Goal: Obtain resource: Download file/media

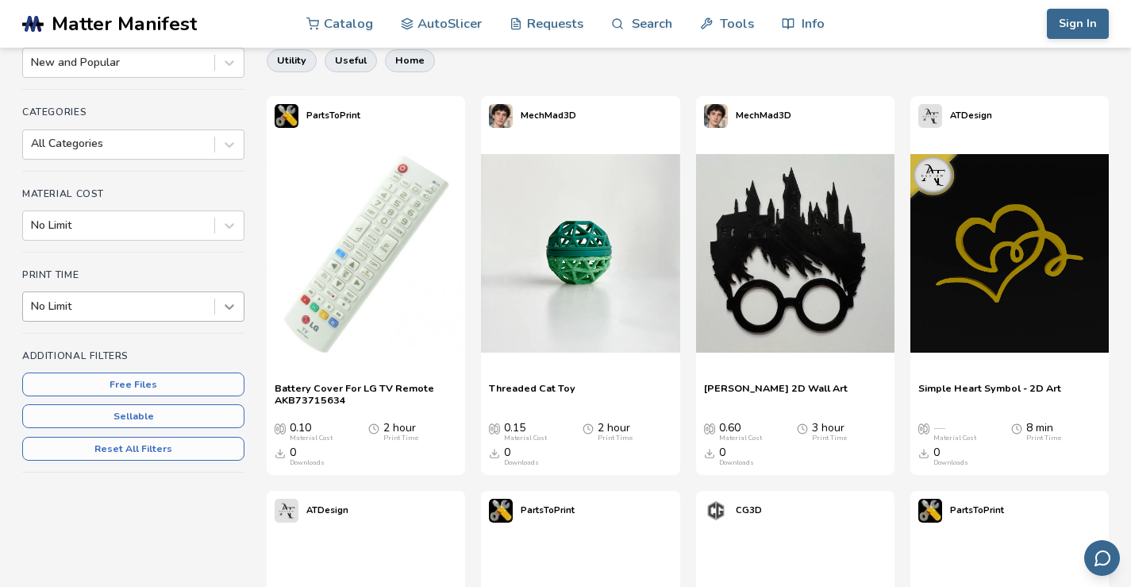
scroll to position [85, 0]
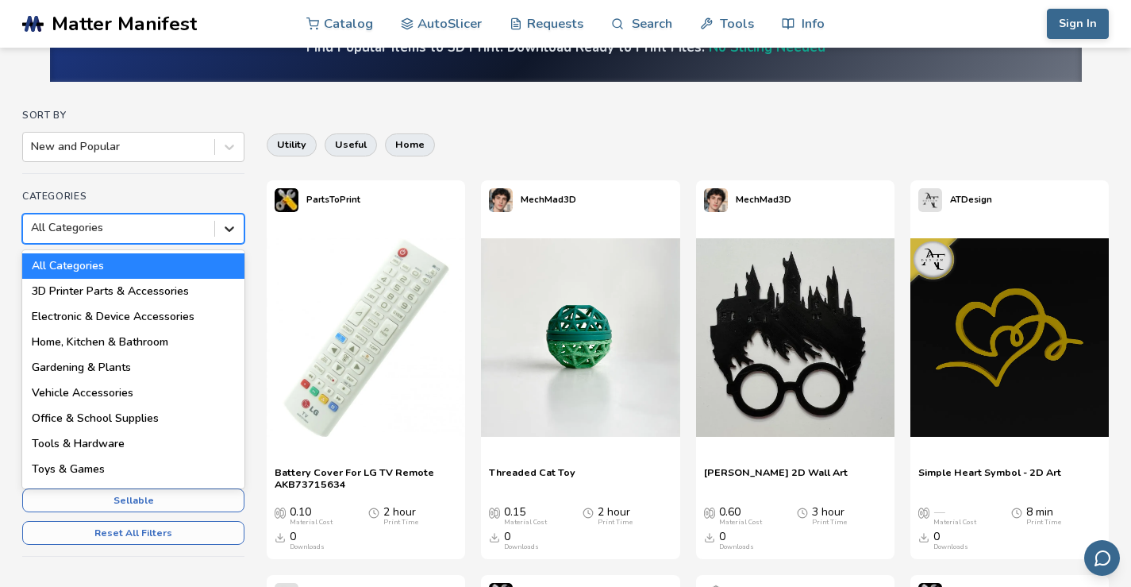
click at [232, 231] on icon at bounding box center [230, 229] width 16 height 16
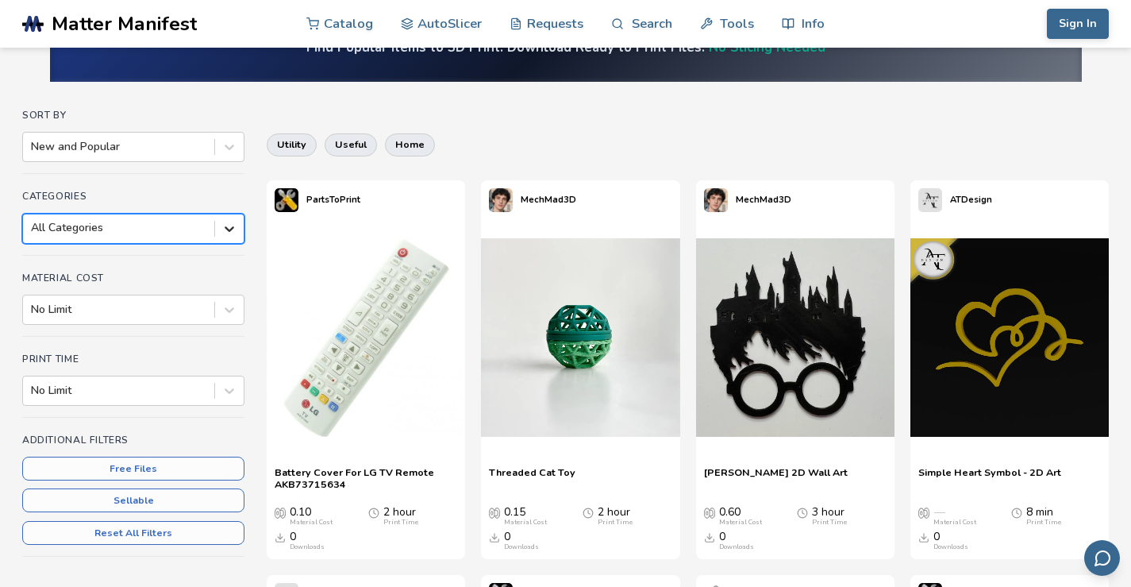
click at [232, 242] on div at bounding box center [229, 228] width 29 height 29
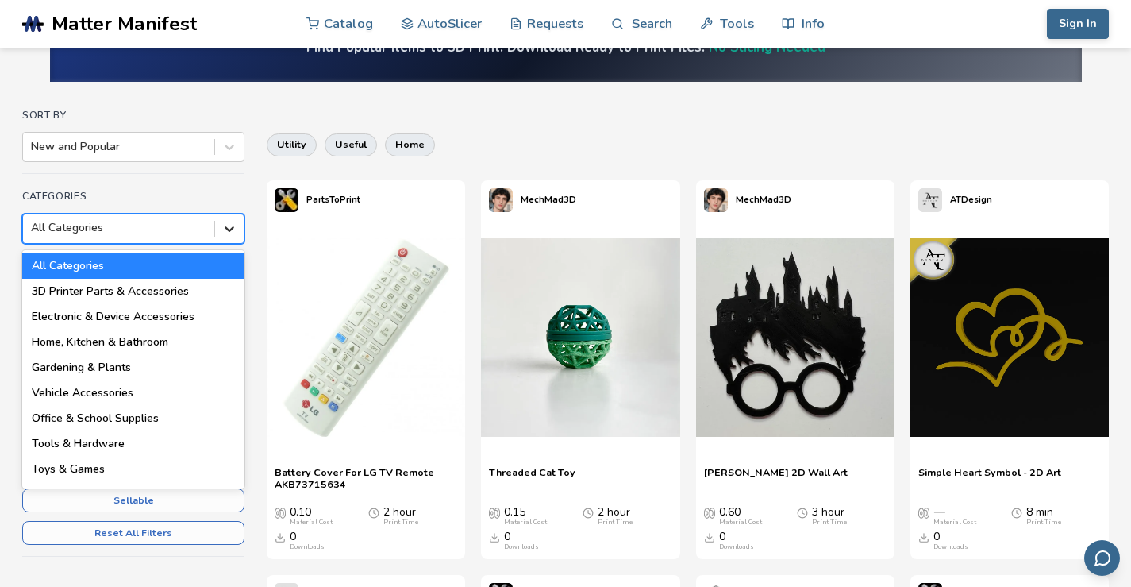
click at [233, 237] on div at bounding box center [229, 228] width 29 height 29
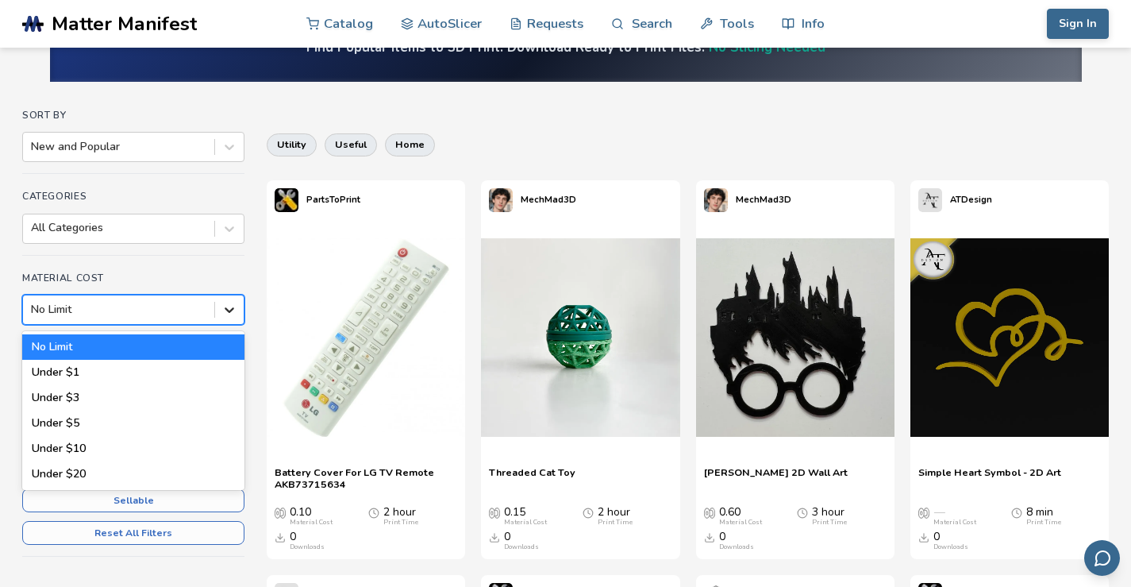
click at [230, 303] on icon at bounding box center [230, 310] width 16 height 16
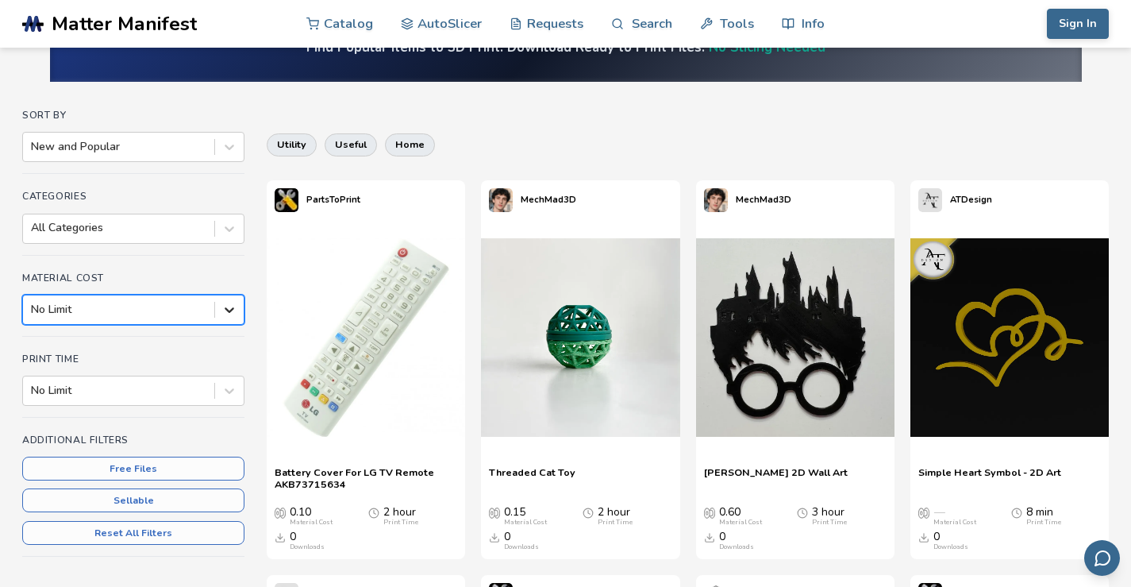
click at [230, 303] on icon at bounding box center [230, 310] width 16 height 16
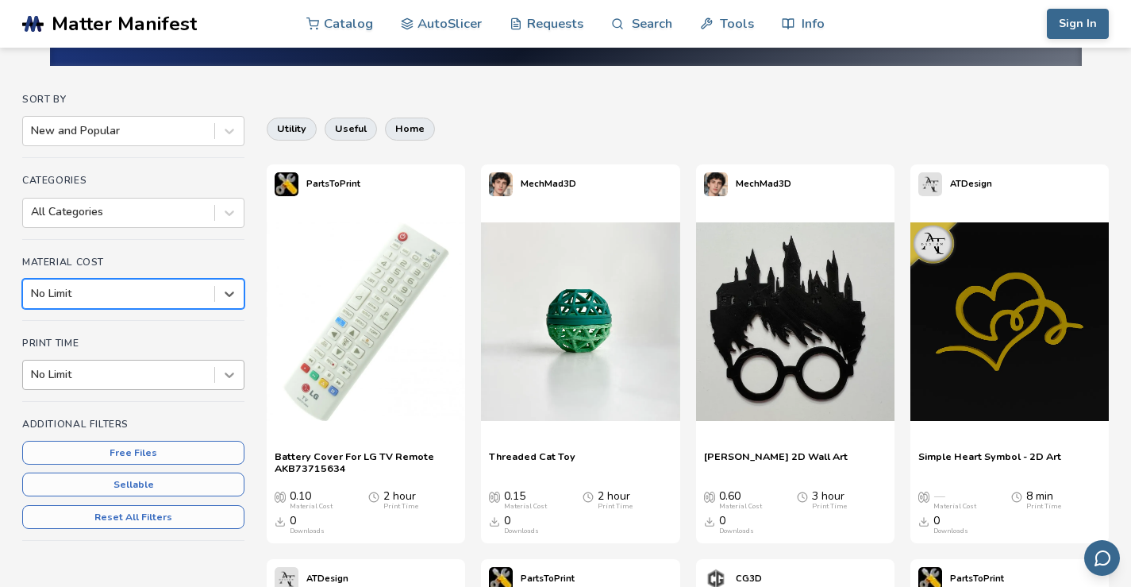
click at [227, 390] on div "Print Time No Limit" at bounding box center [133, 369] width 222 height 64
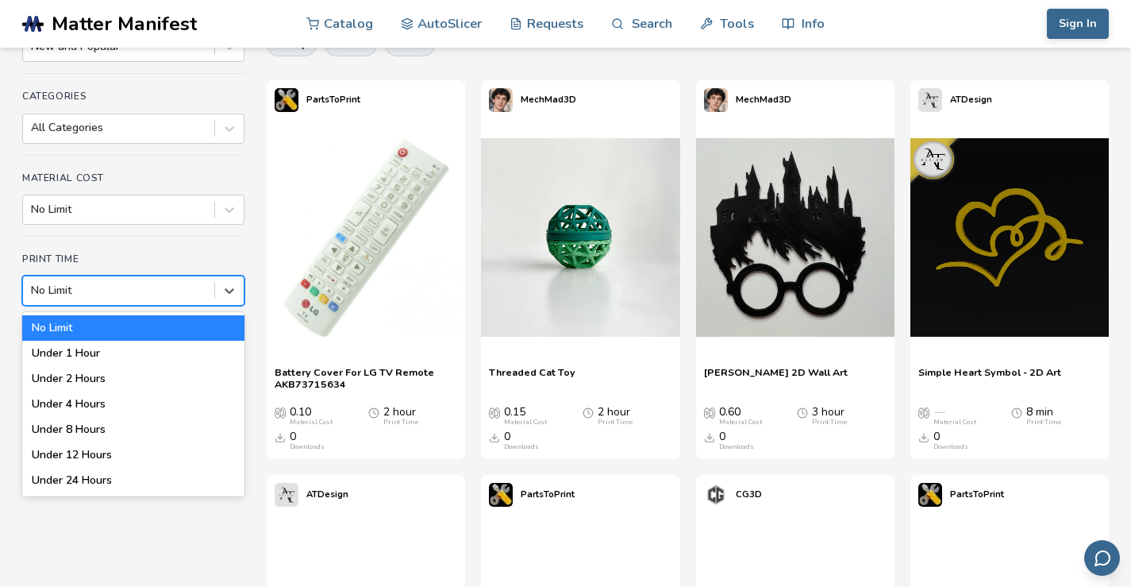
scroll to position [270, 0]
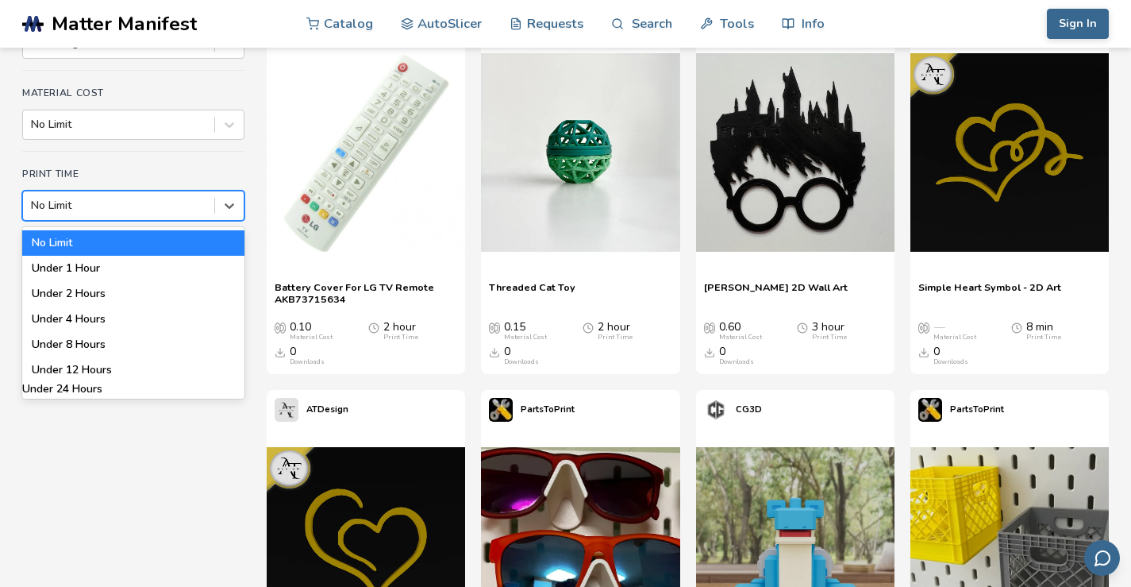
click at [56, 417] on div "Sort By New and Popular Categories All Categories Material Cost No Limit Print …" at bounding box center [133, 173] width 222 height 497
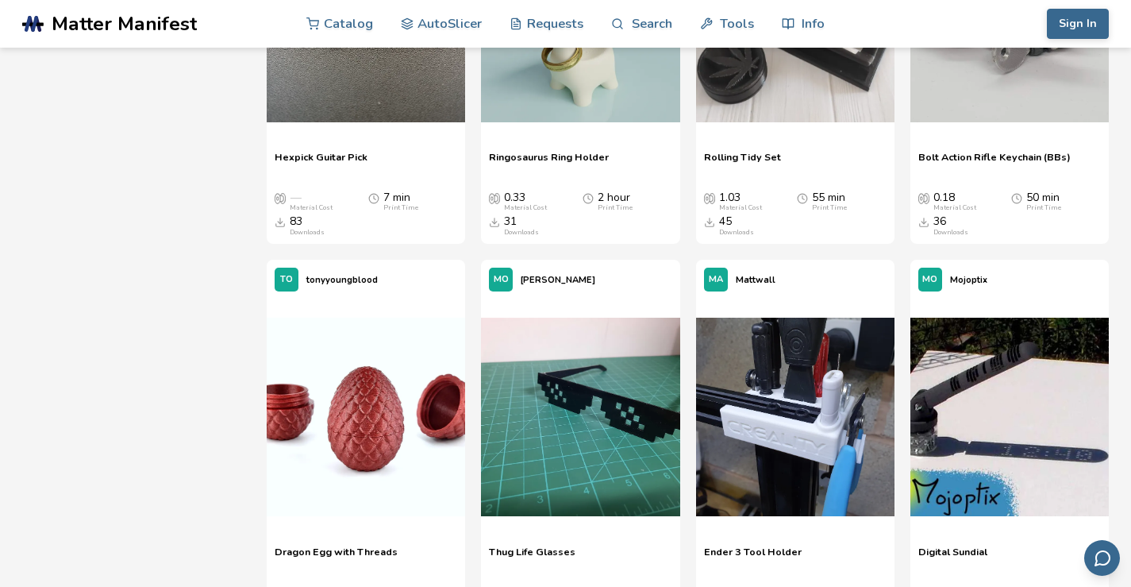
scroll to position [2541, 0]
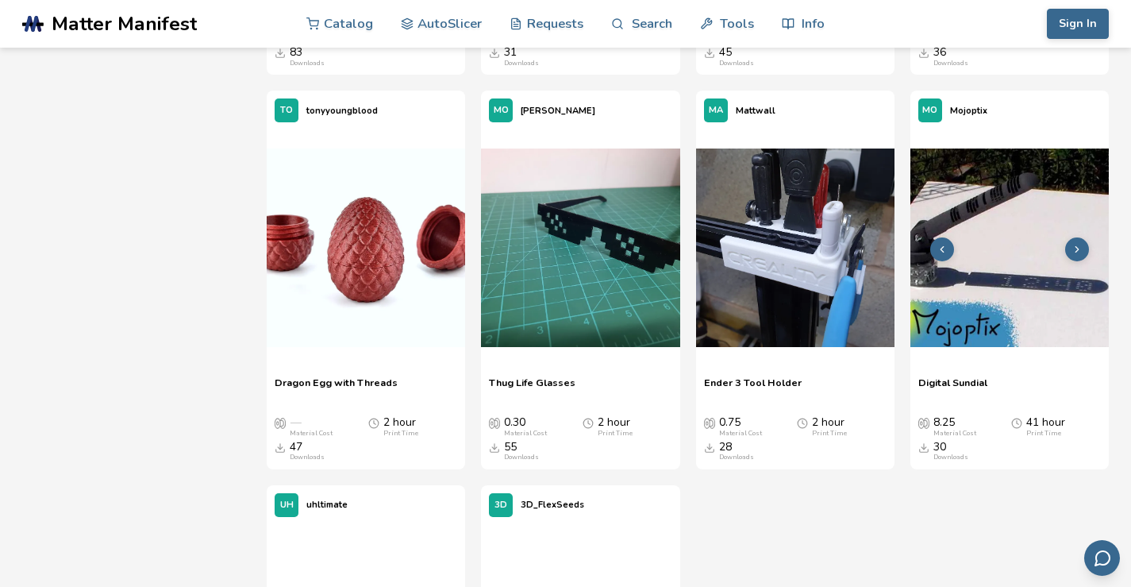
click at [984, 312] on img at bounding box center [1010, 247] width 198 height 198
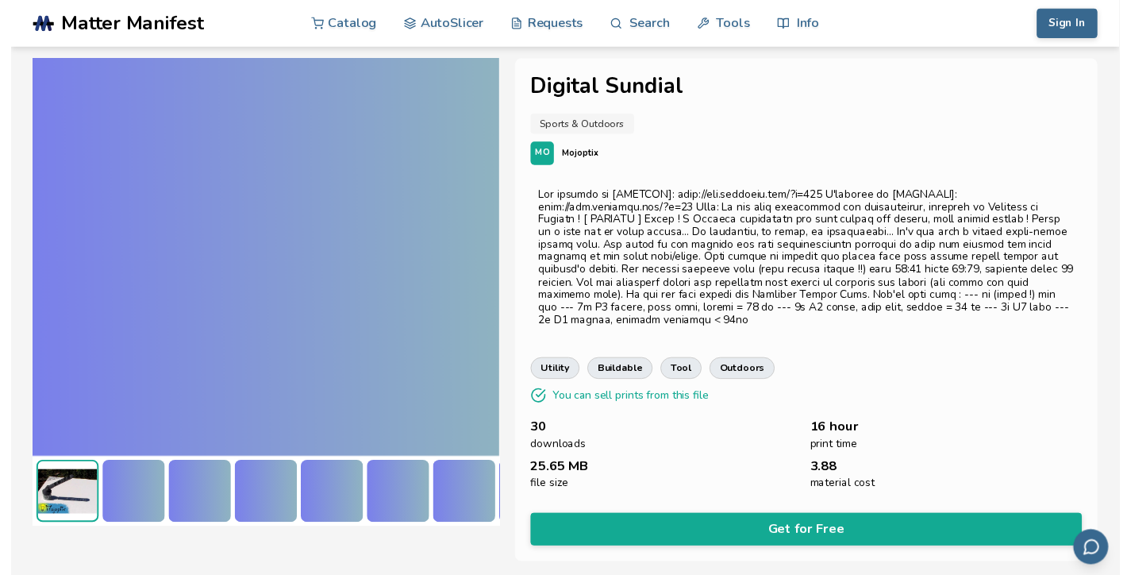
scroll to position [426, 6]
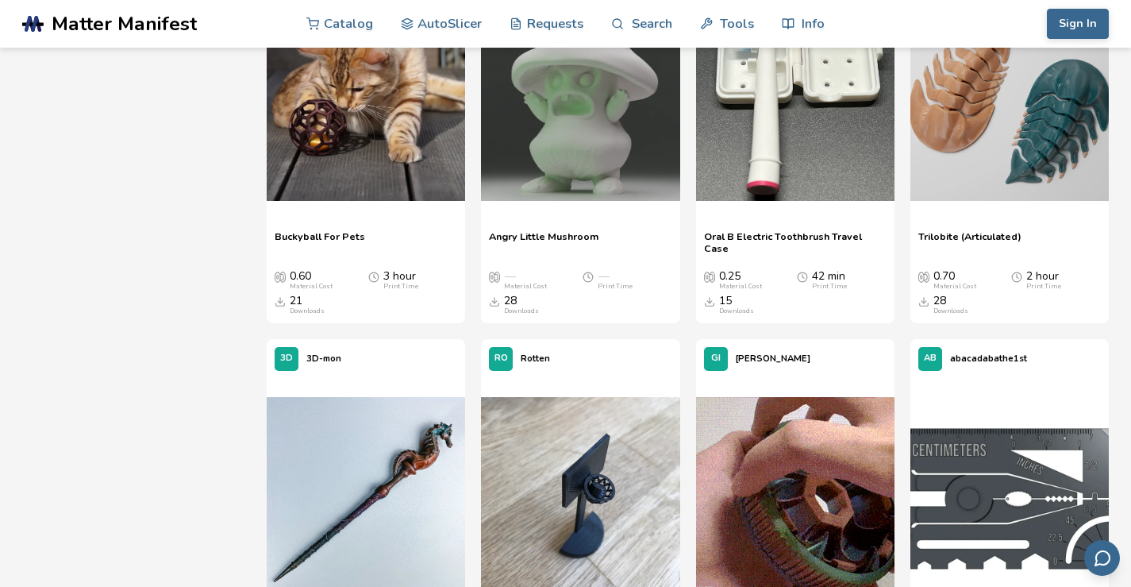
scroll to position [9166, 0]
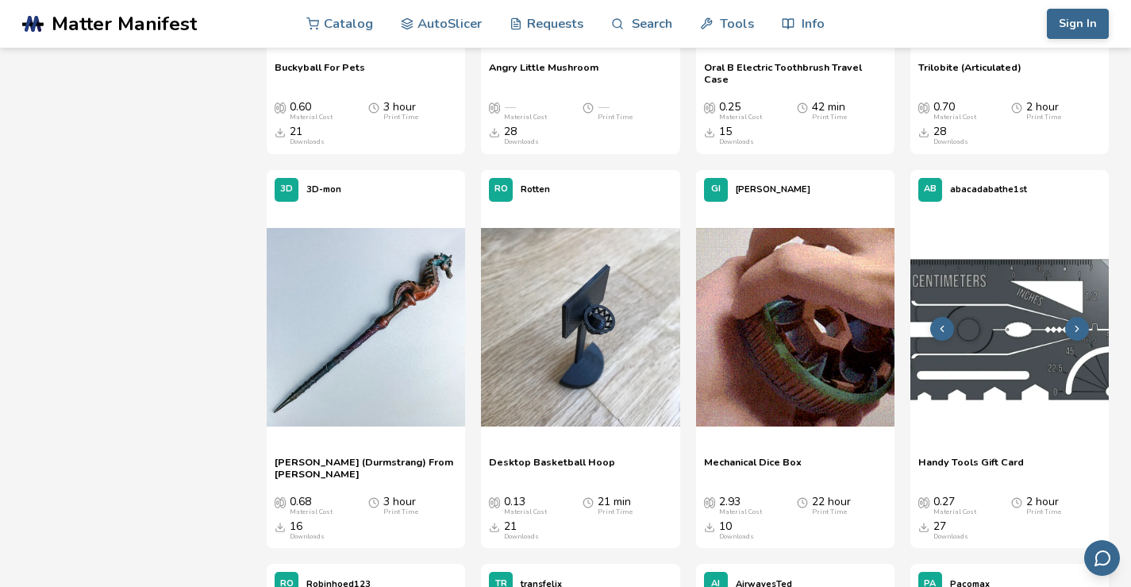
click at [1070, 323] on button at bounding box center [1078, 329] width 24 height 24
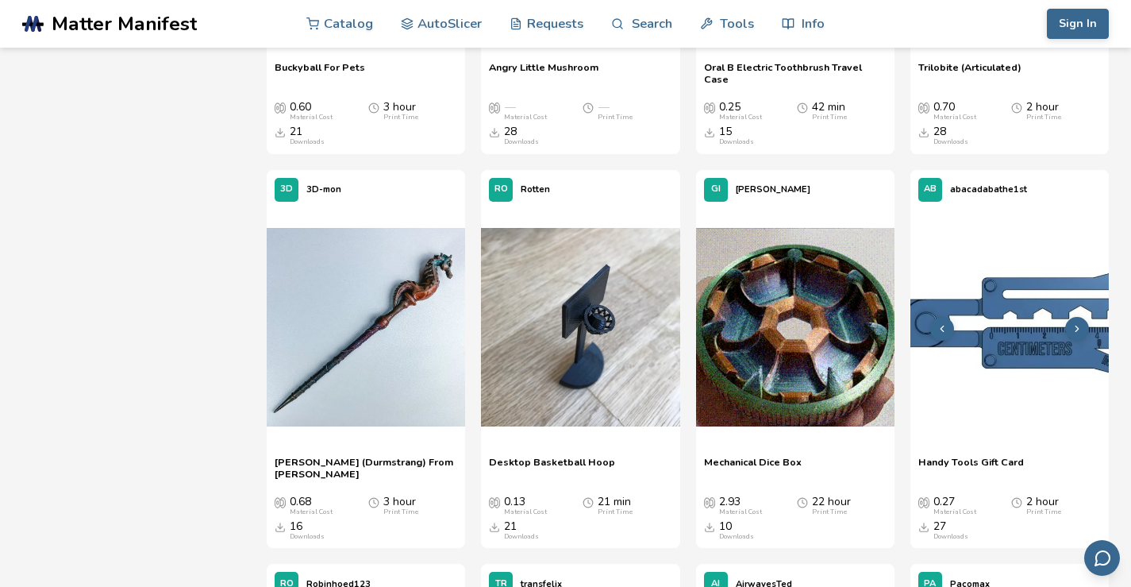
click at [1073, 323] on icon at bounding box center [1077, 328] width 11 height 11
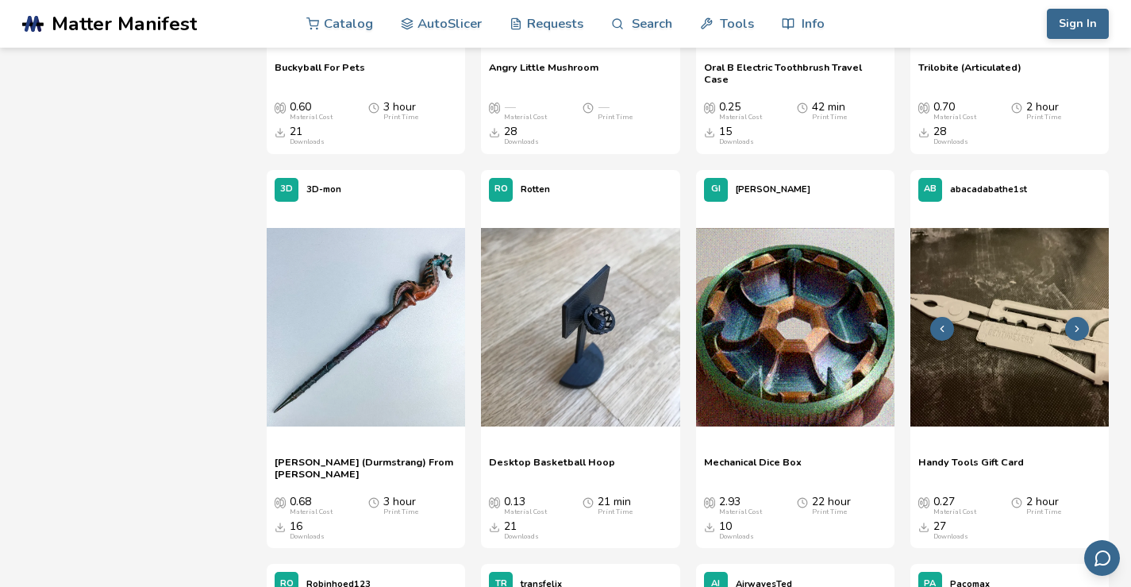
click at [1072, 329] on icon at bounding box center [1077, 328] width 11 height 11
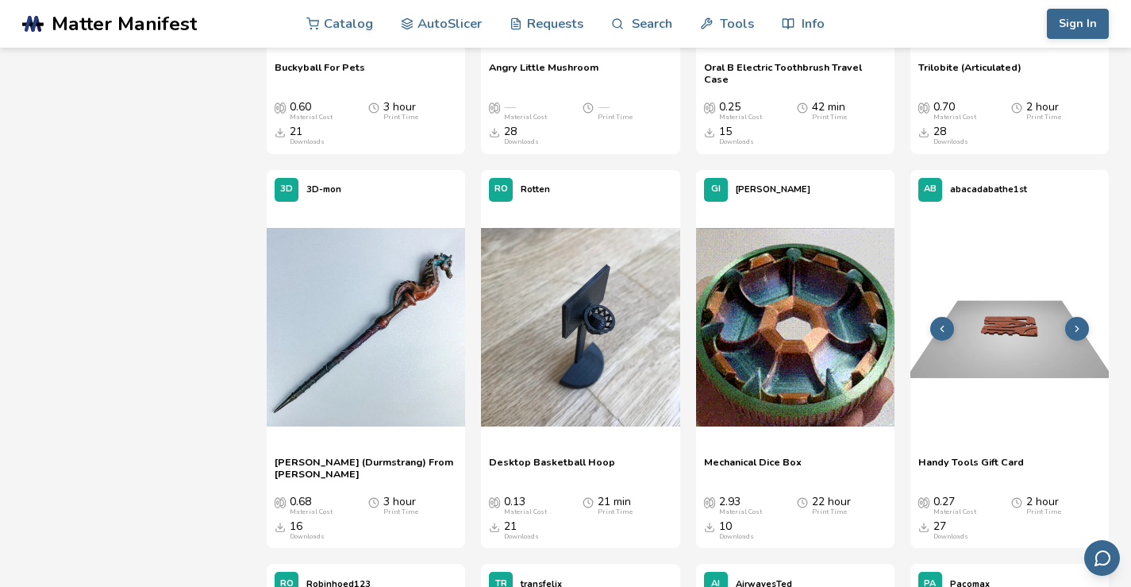
click at [1072, 329] on icon at bounding box center [1077, 328] width 11 height 11
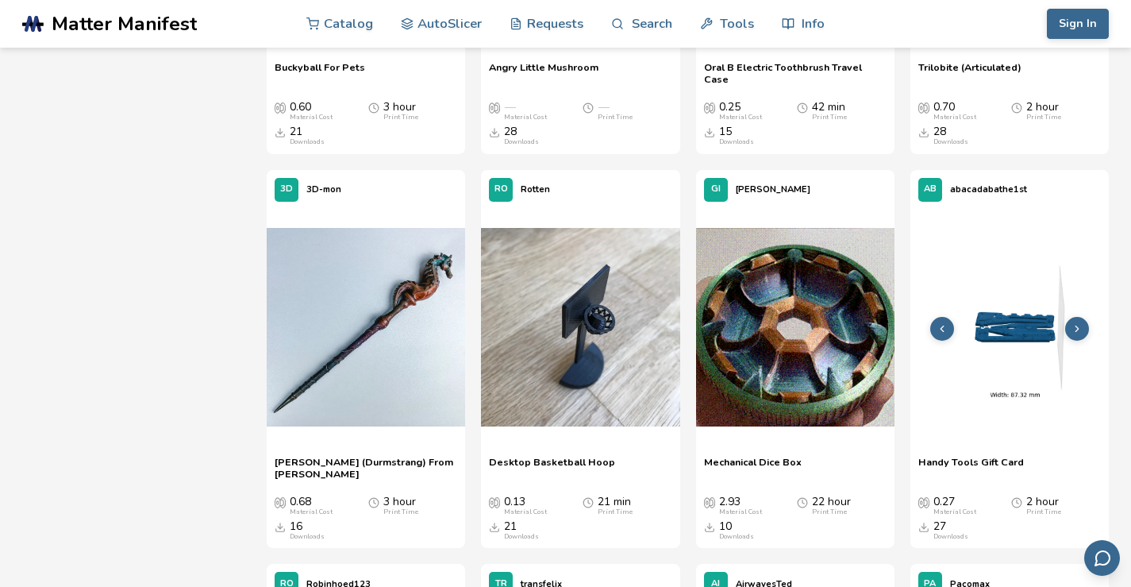
click at [1072, 329] on icon at bounding box center [1077, 328] width 11 height 11
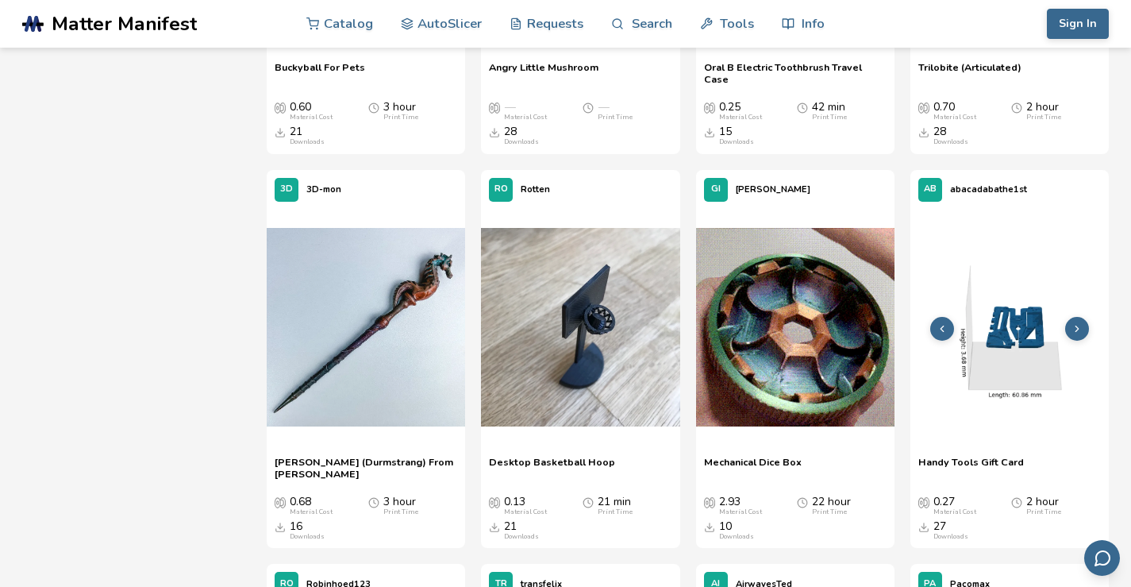
click at [1072, 329] on icon at bounding box center [1077, 328] width 11 height 11
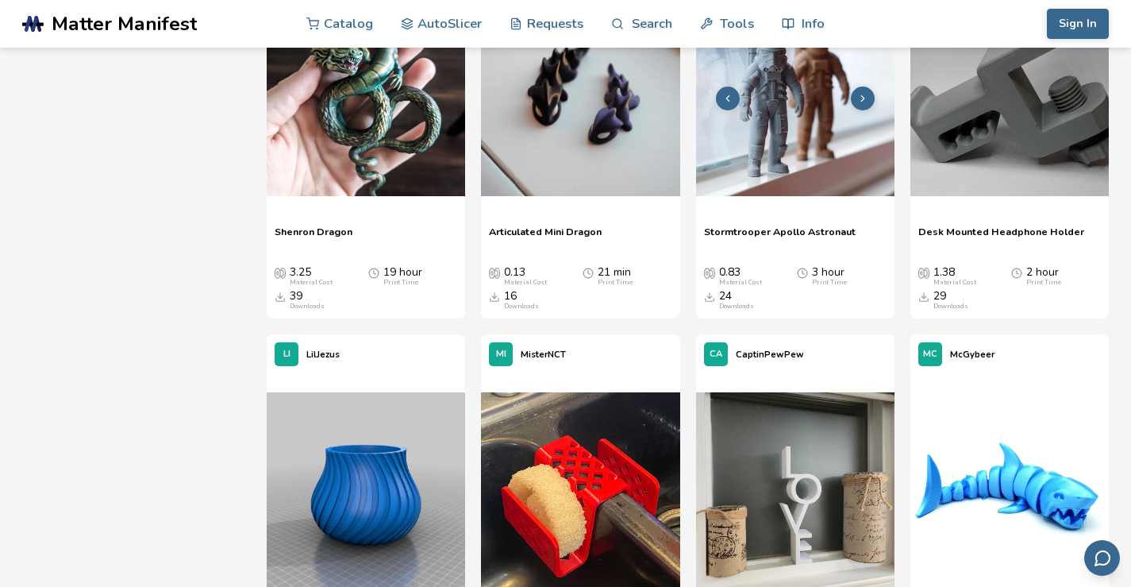
scroll to position [11538, 0]
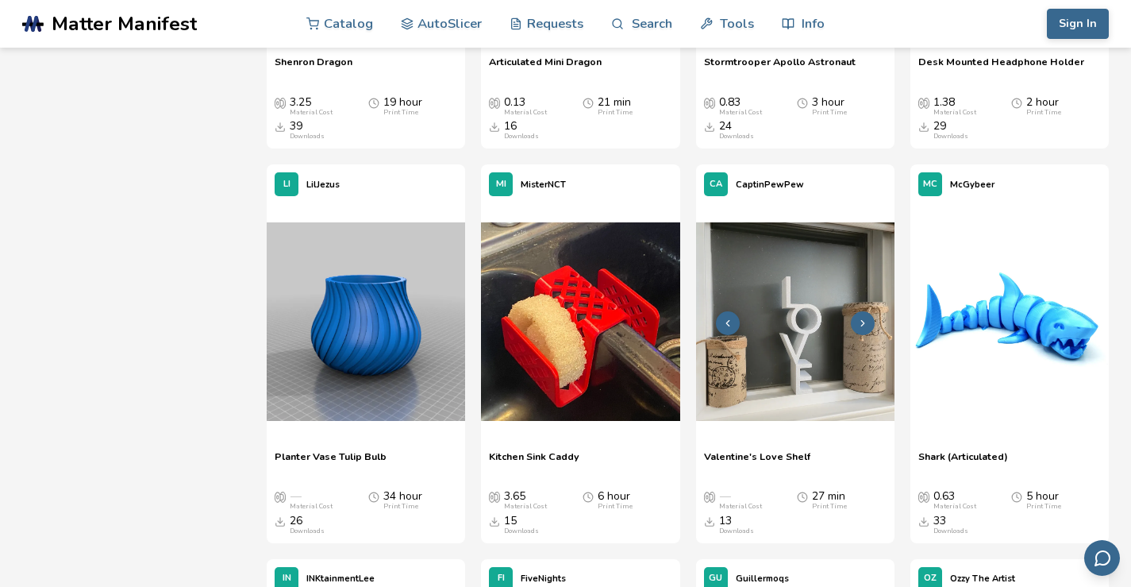
click at [864, 315] on button at bounding box center [863, 323] width 24 height 24
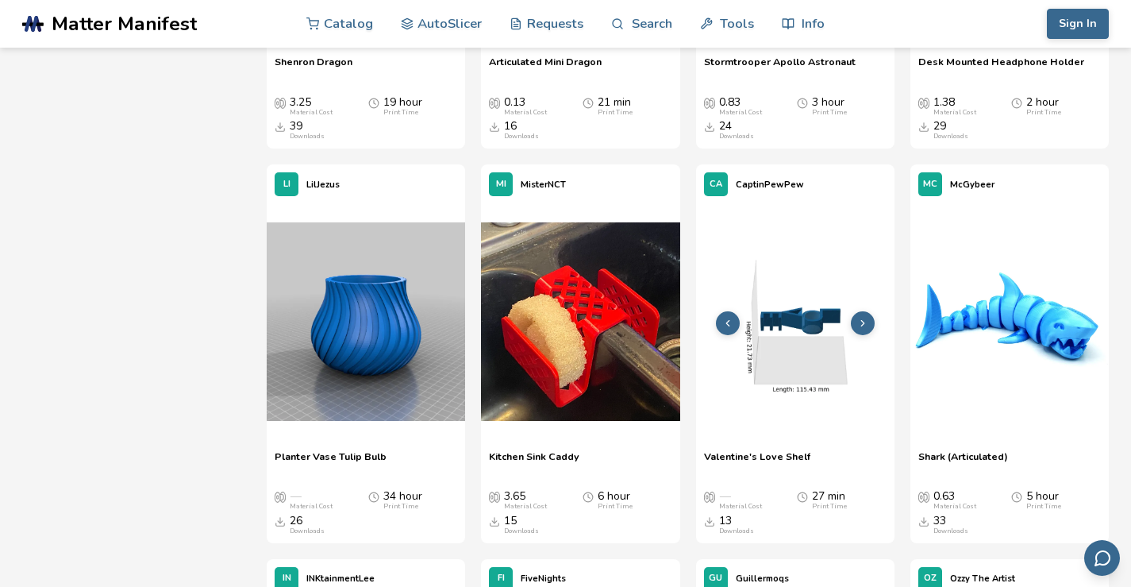
click at [864, 315] on button at bounding box center [863, 323] width 24 height 24
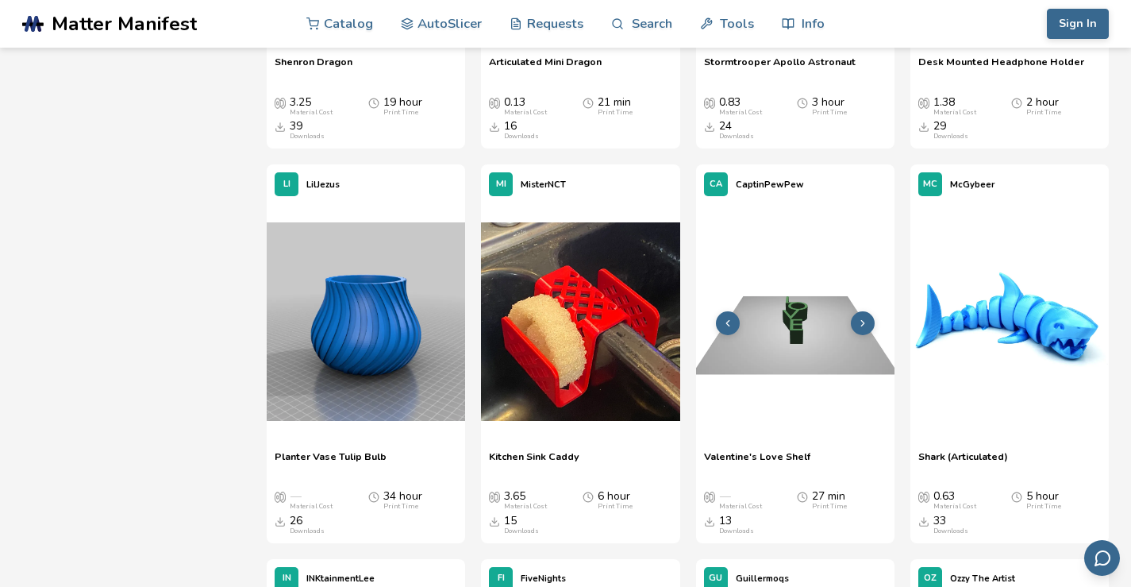
click at [864, 315] on button at bounding box center [863, 323] width 24 height 24
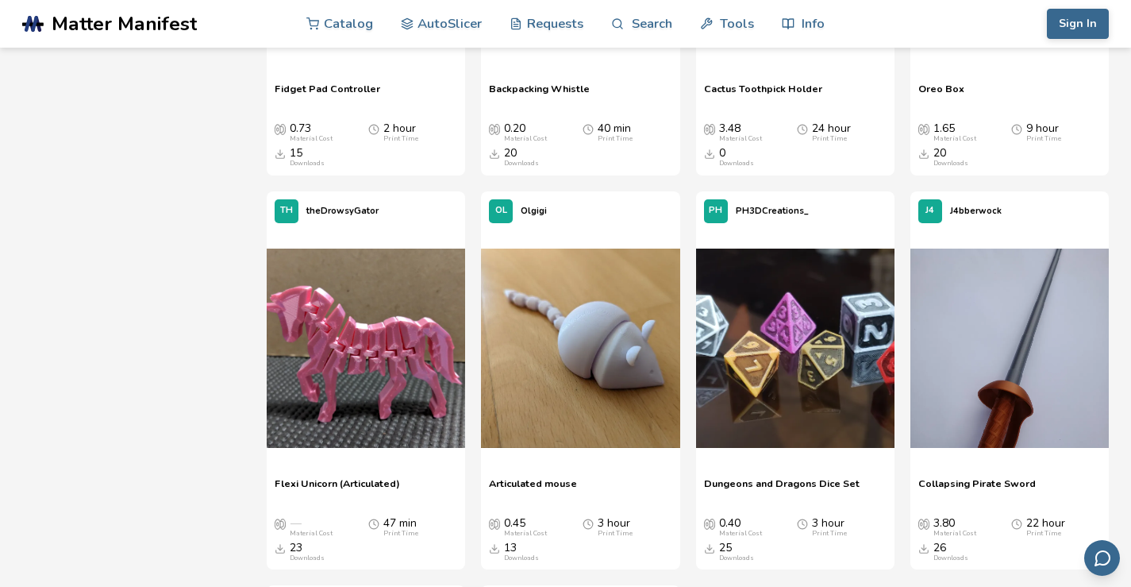
scroll to position [11961, 0]
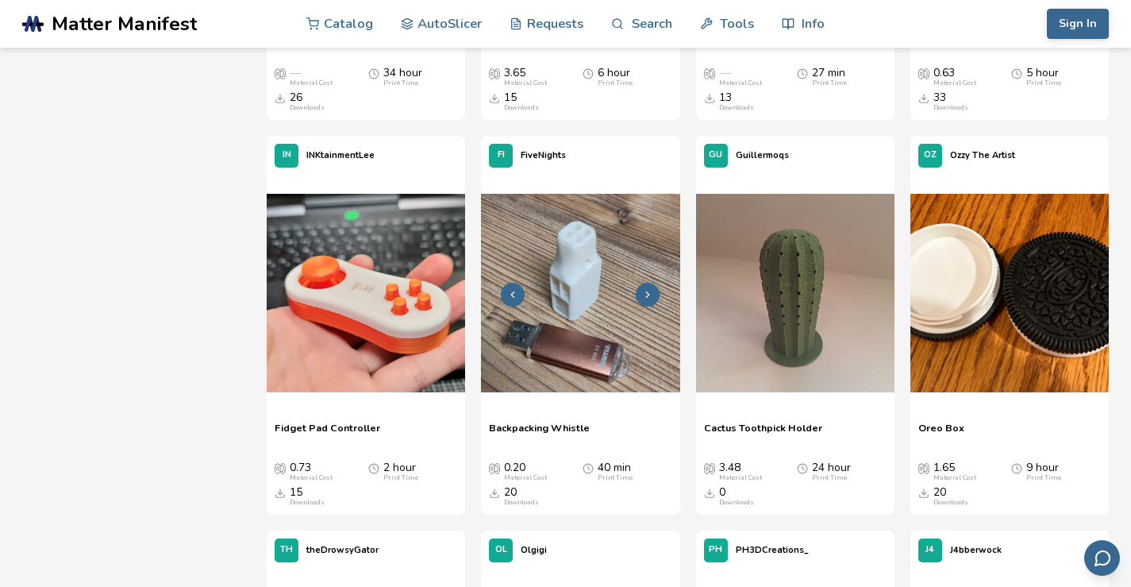
drag, startPoint x: 599, startPoint y: 292, endPoint x: 642, endPoint y: 299, distance: 43.3
click at [642, 299] on icon at bounding box center [647, 294] width 11 height 11
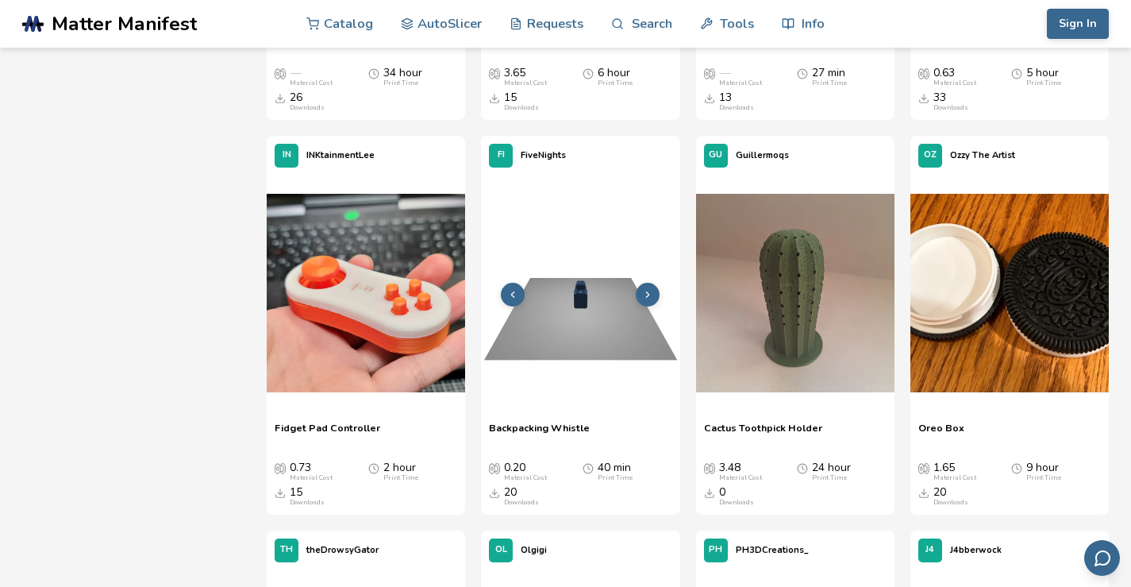
click at [642, 299] on icon at bounding box center [647, 294] width 11 height 11
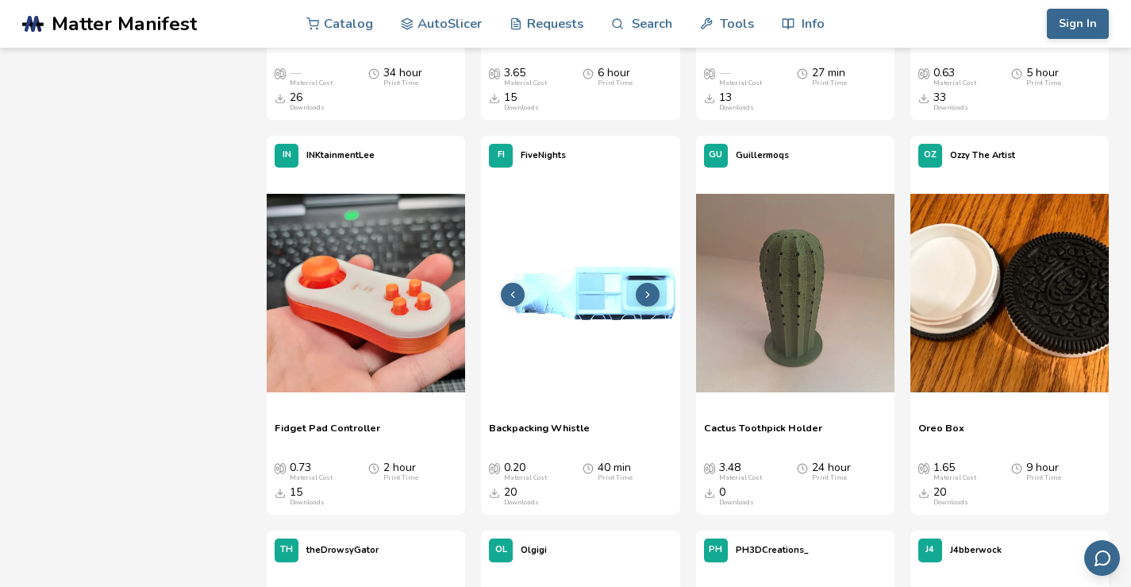
click at [642, 299] on icon at bounding box center [647, 294] width 11 height 11
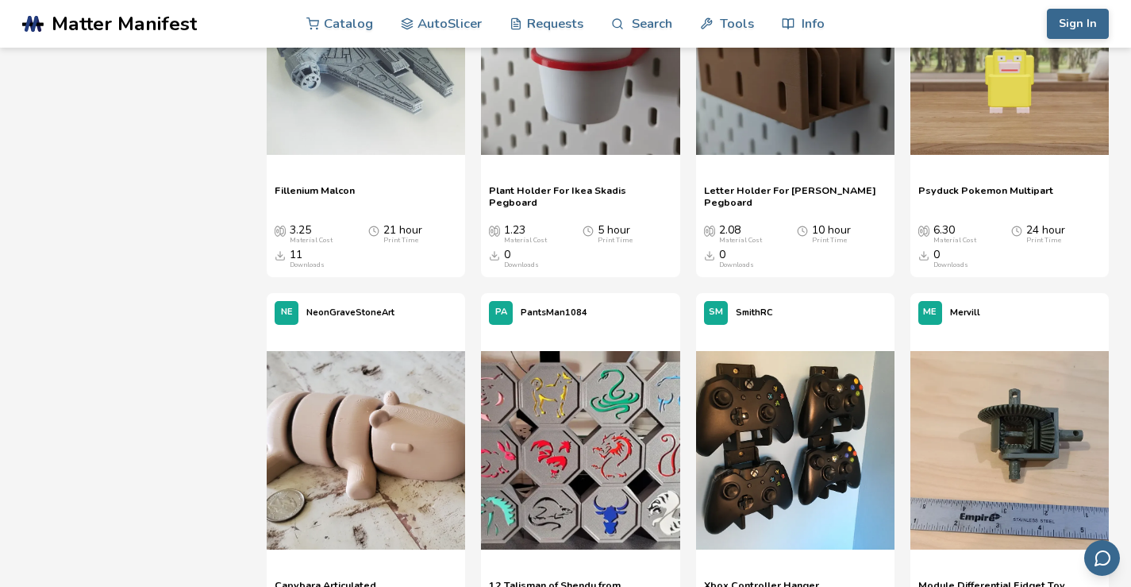
scroll to position [17805, 0]
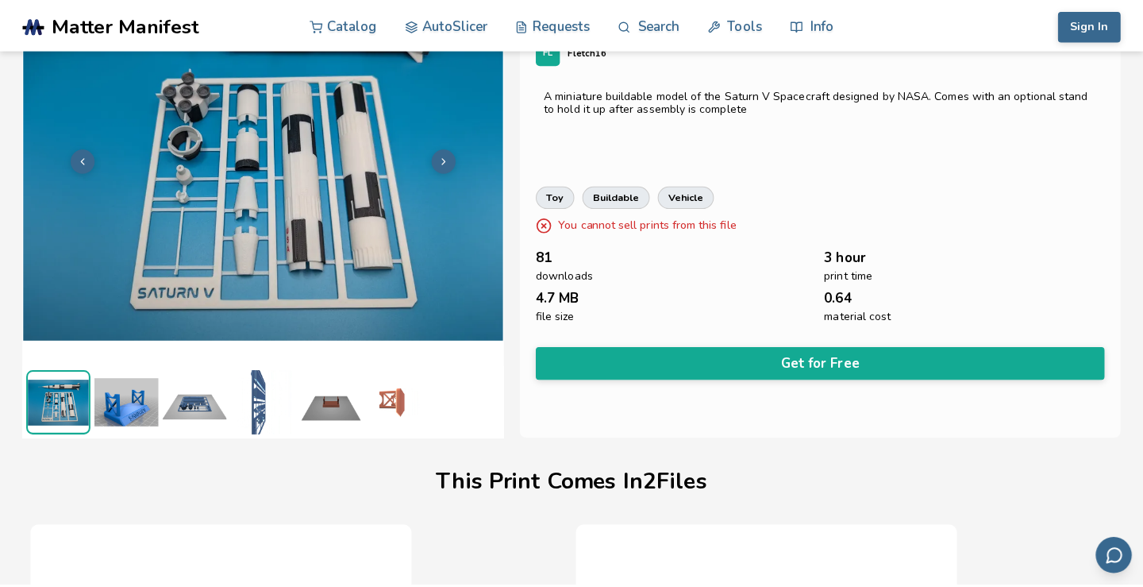
scroll to position [21, 0]
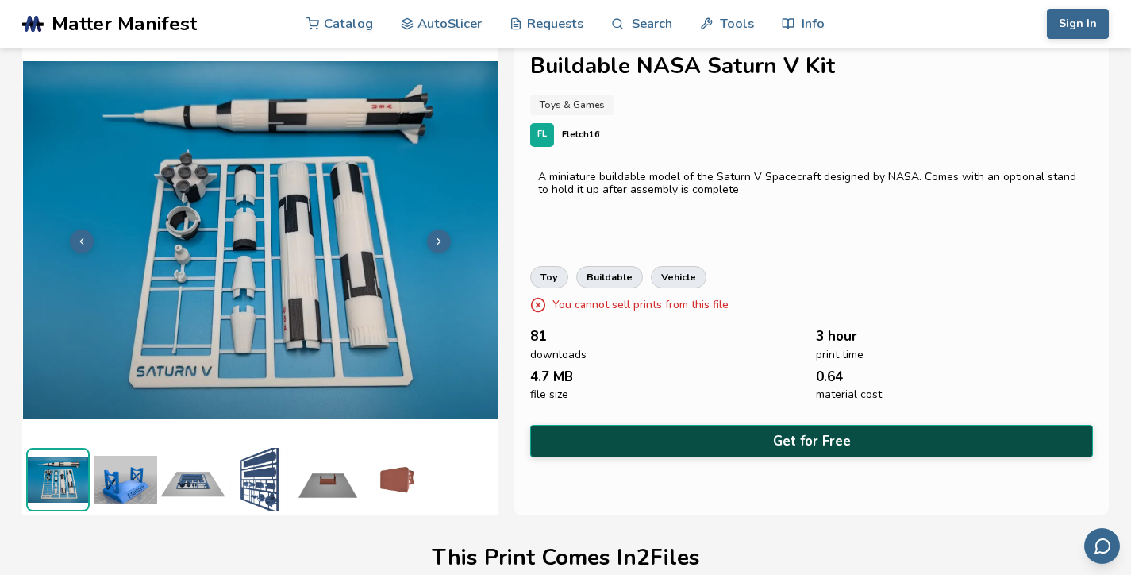
click at [697, 442] on button "Get for Free" at bounding box center [811, 441] width 563 height 33
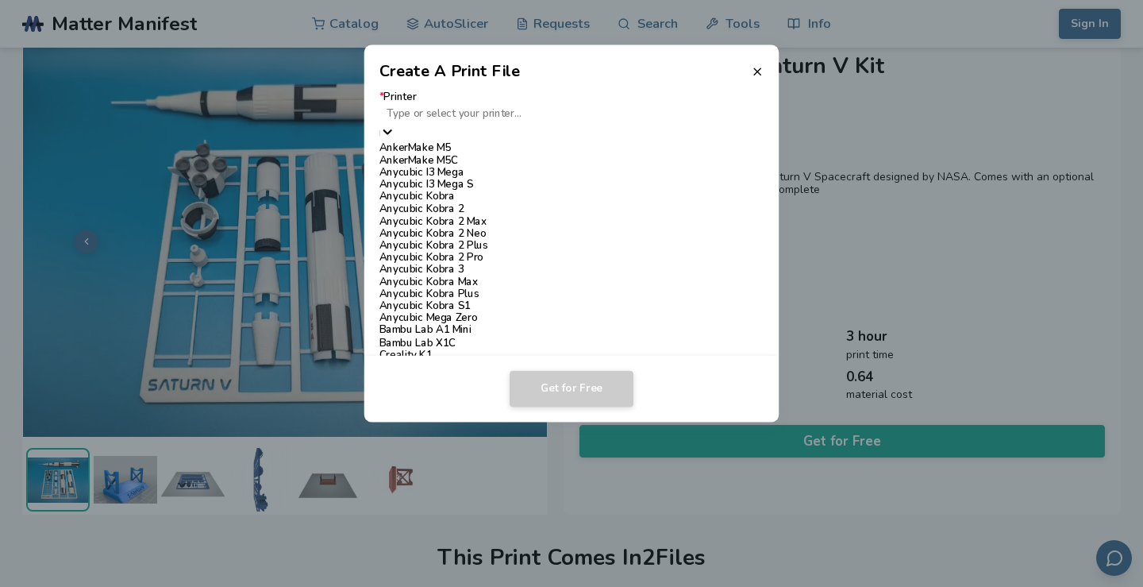
click at [564, 118] on div at bounding box center [572, 113] width 370 height 15
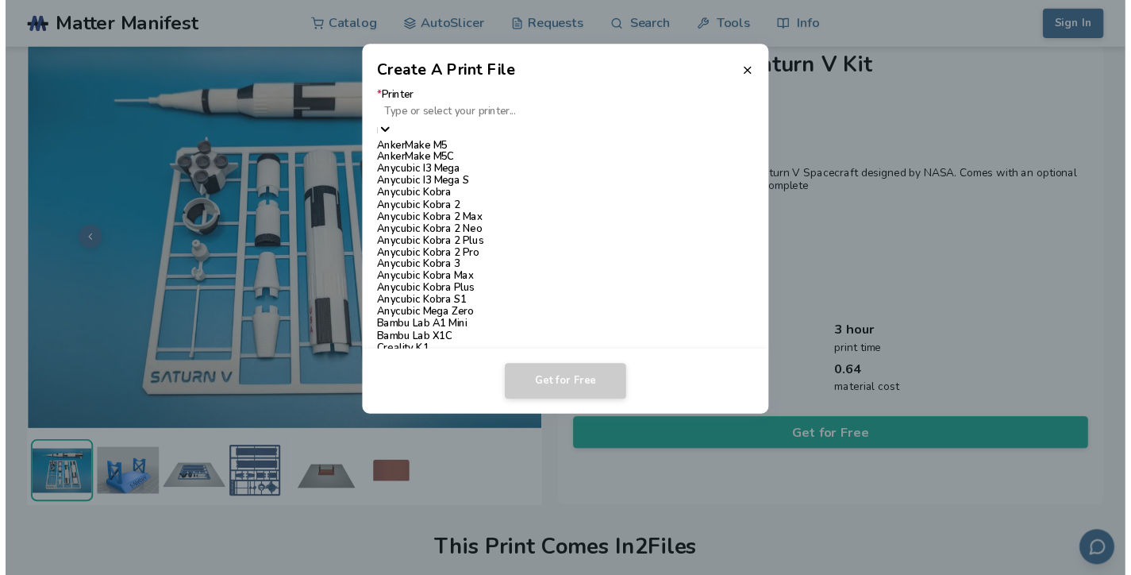
scroll to position [931, 0]
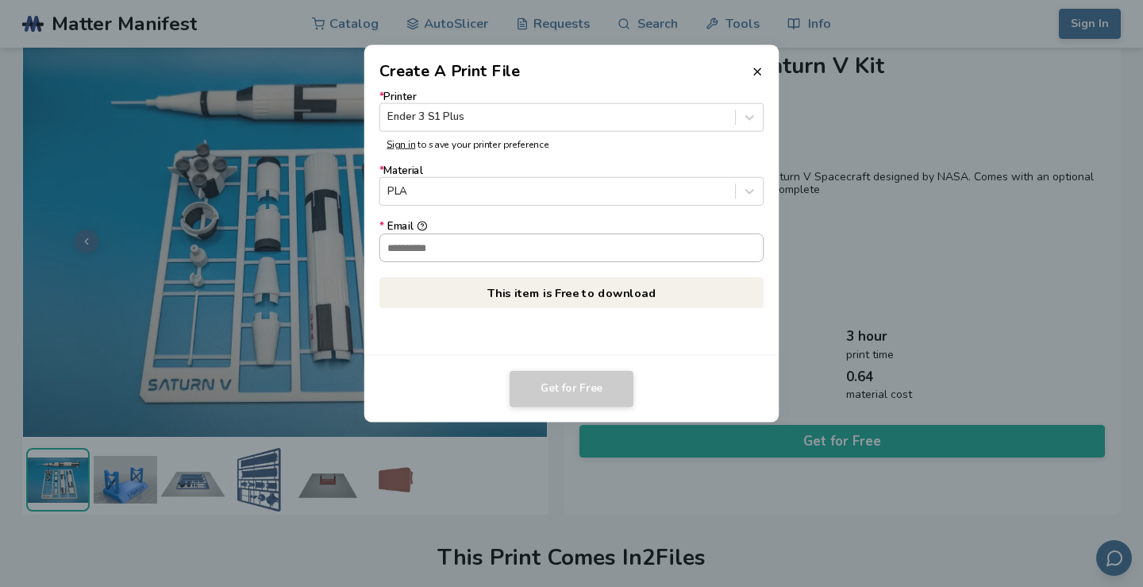
click at [450, 245] on input "* Email" at bounding box center [571, 246] width 383 height 27
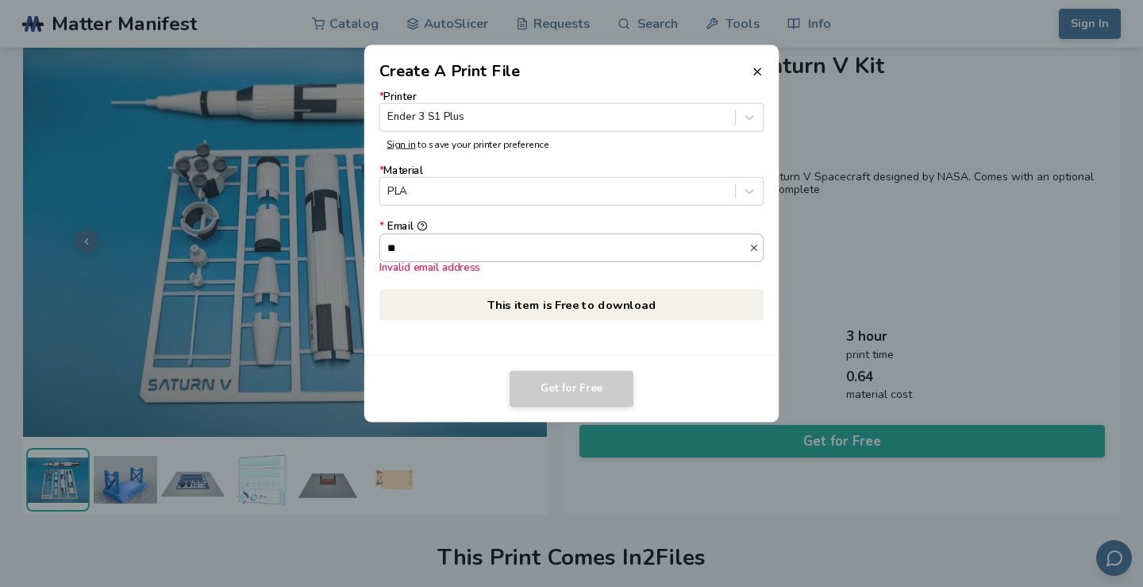
type input "*"
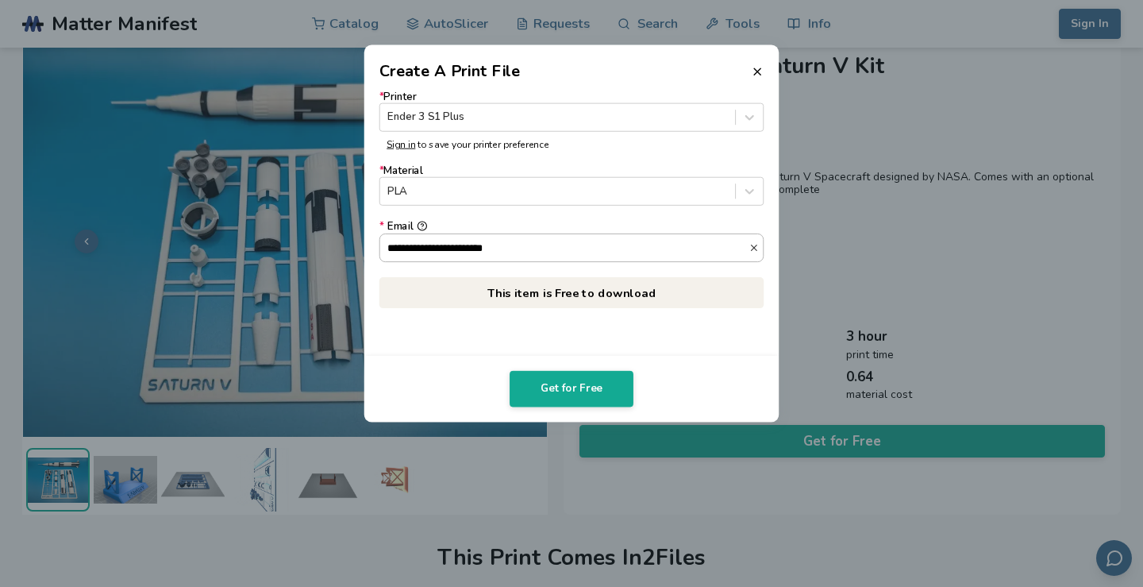
drag, startPoint x: 533, startPoint y: 253, endPoint x: 383, endPoint y: 248, distance: 149.4
click at [383, 248] on input "**********" at bounding box center [564, 246] width 369 height 27
type input "**********"
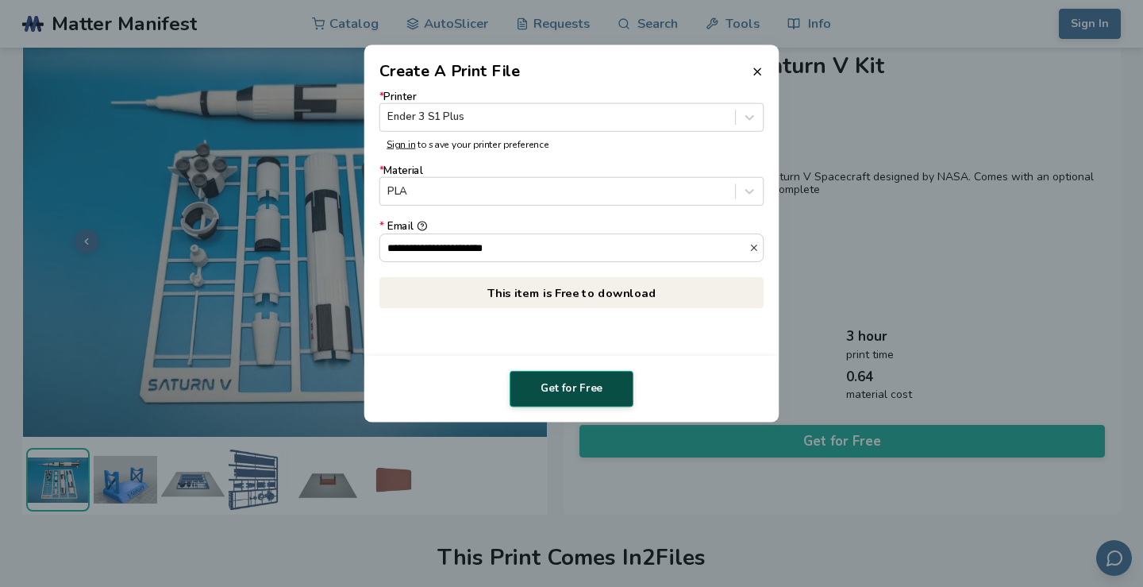
click at [563, 380] on button "Get for Free" at bounding box center [572, 389] width 124 height 37
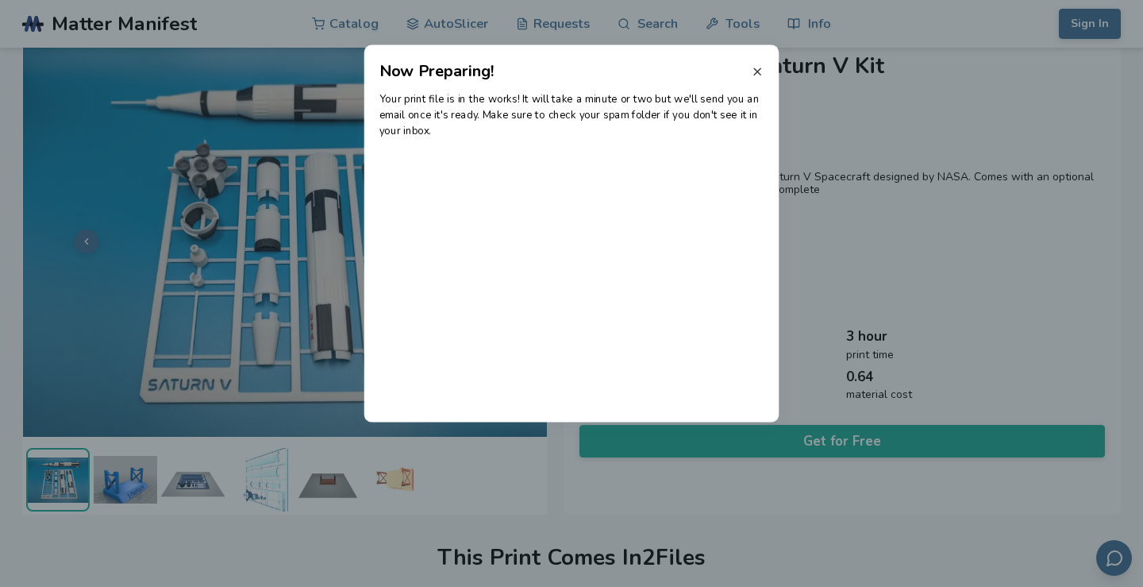
click at [755, 75] on icon at bounding box center [757, 71] width 13 height 13
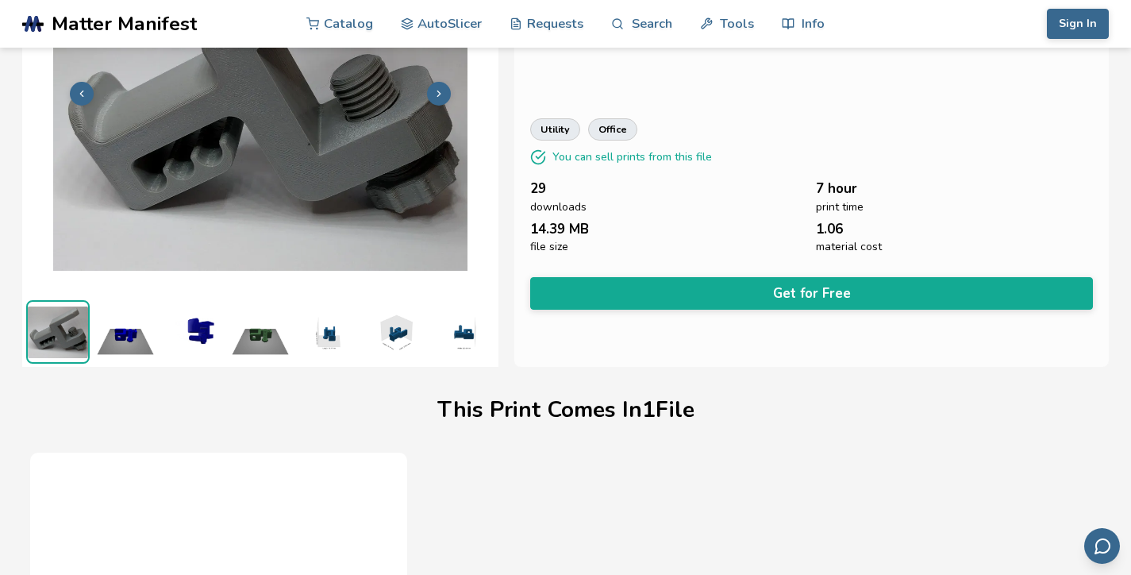
scroll to position [254, 0]
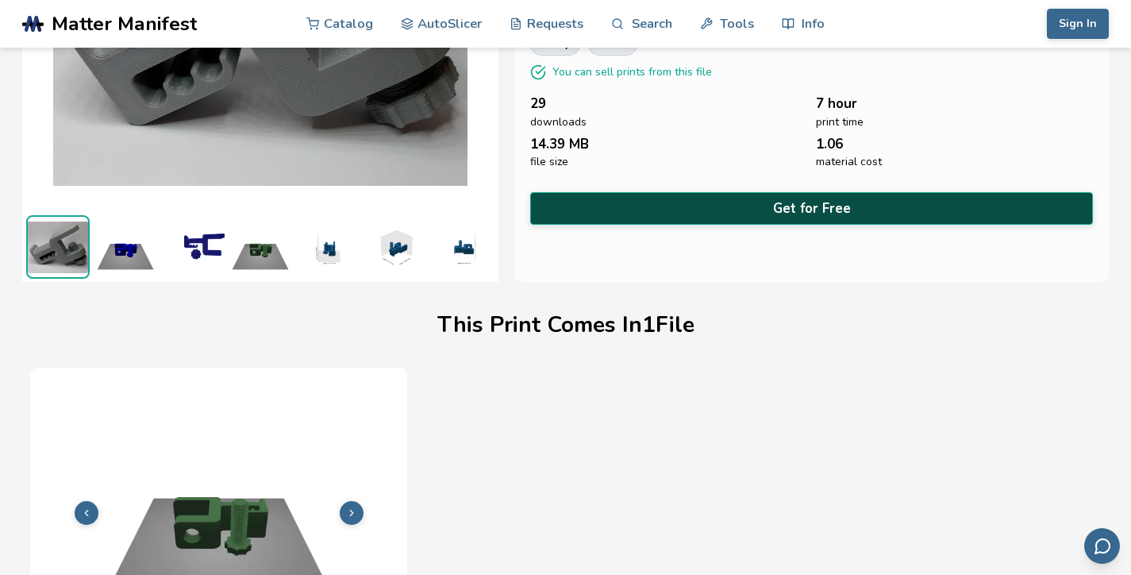
click at [767, 210] on button "Get for Free" at bounding box center [811, 208] width 563 height 33
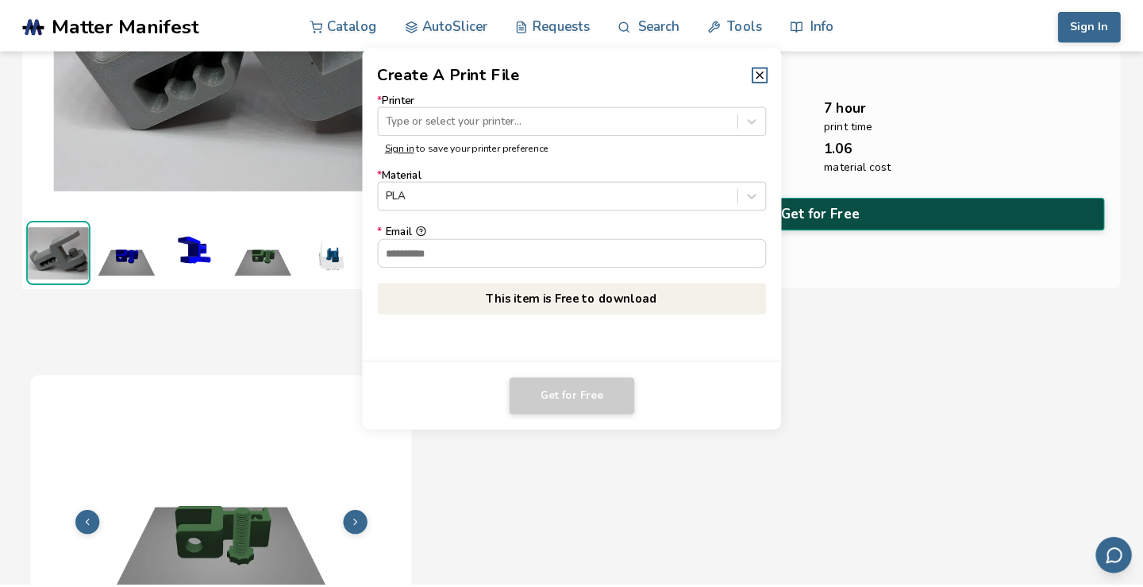
scroll to position [252, 0]
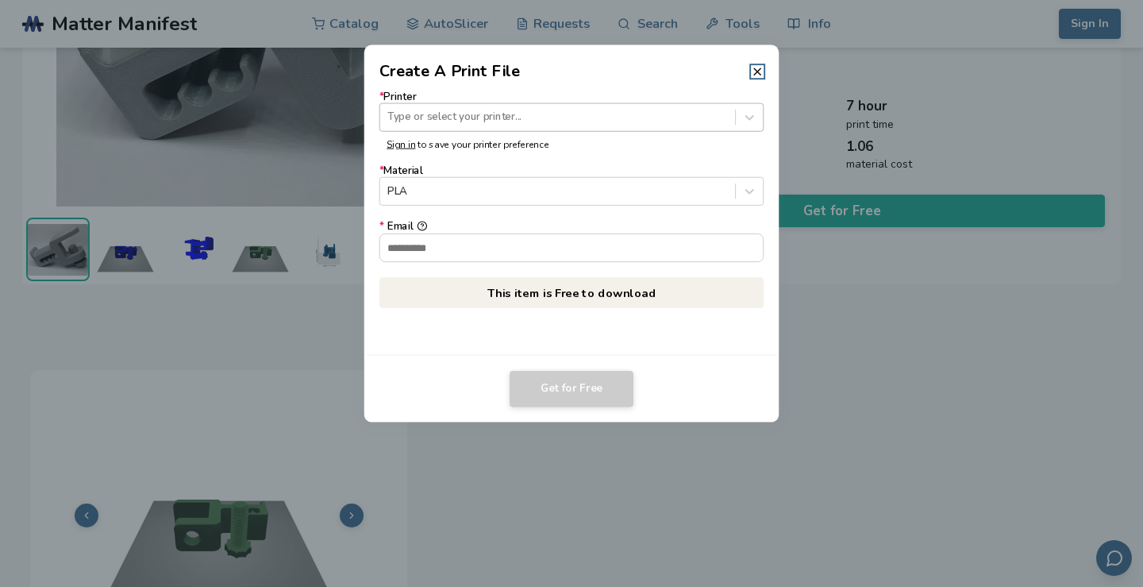
click at [548, 118] on div at bounding box center [557, 117] width 340 height 15
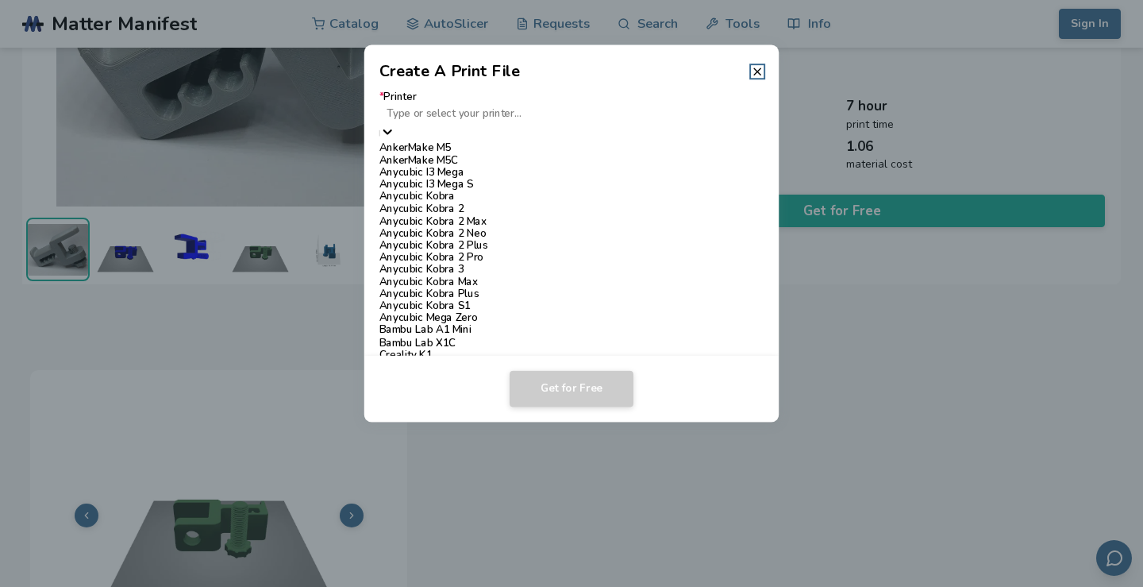
scroll to position [1016, 0]
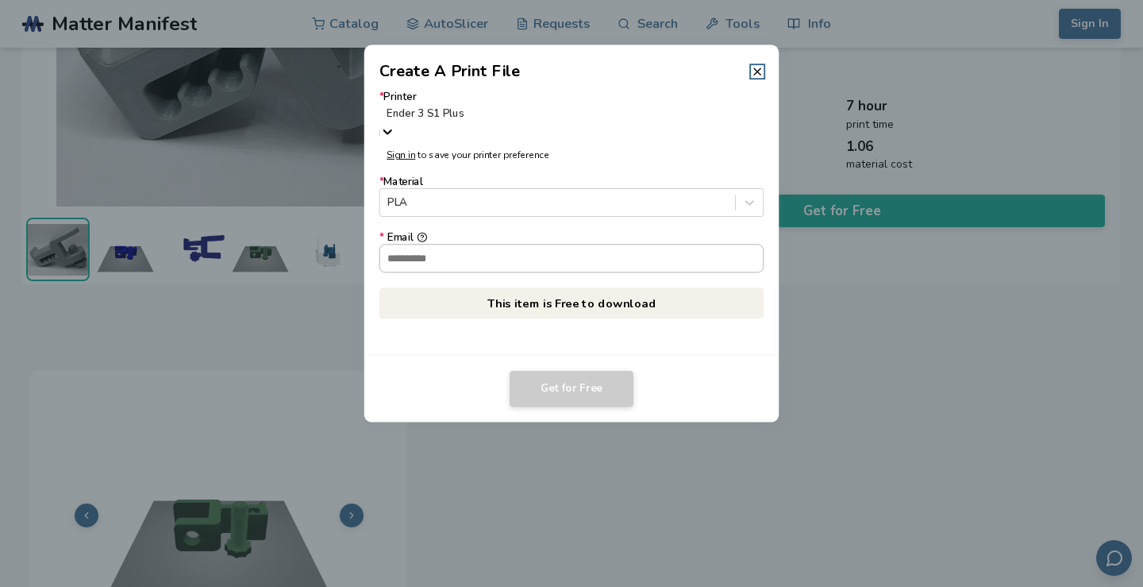
click at [470, 245] on input "* Email" at bounding box center [571, 258] width 383 height 27
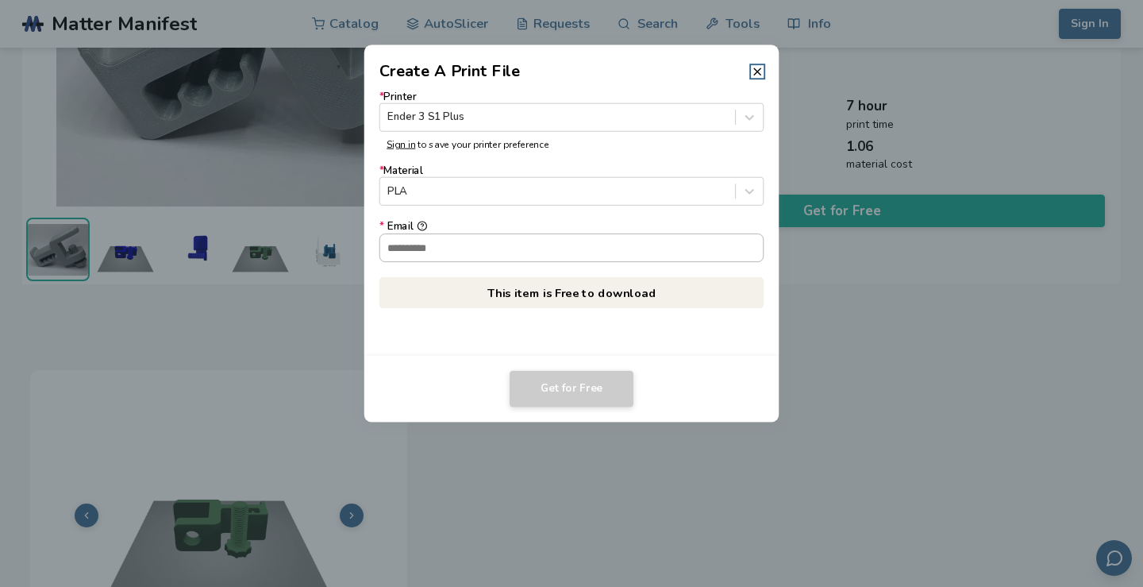
type input "**********"
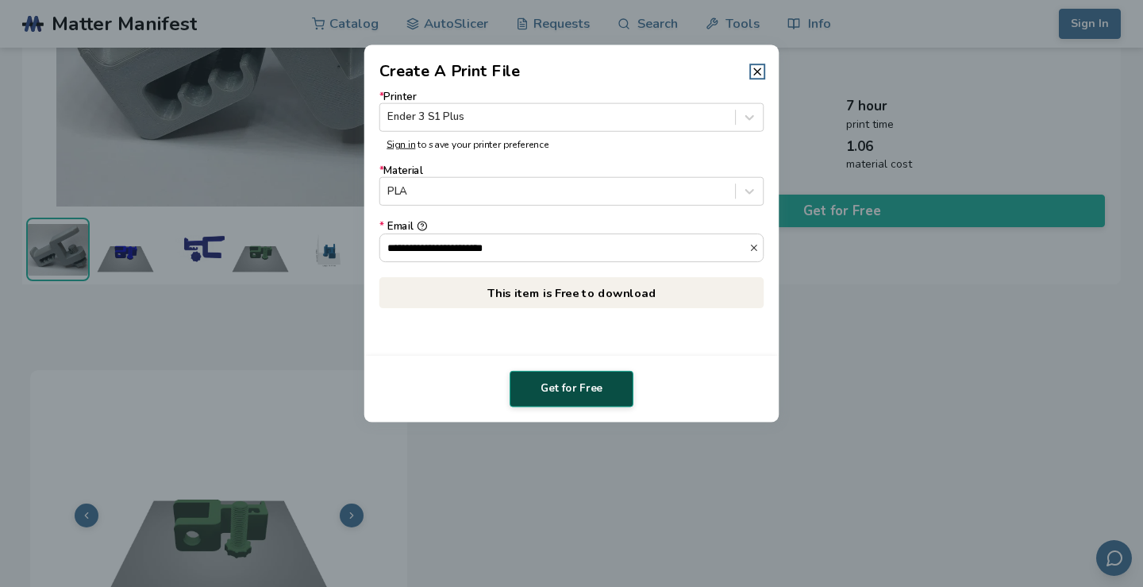
click at [534, 383] on button "Get for Free" at bounding box center [572, 389] width 124 height 37
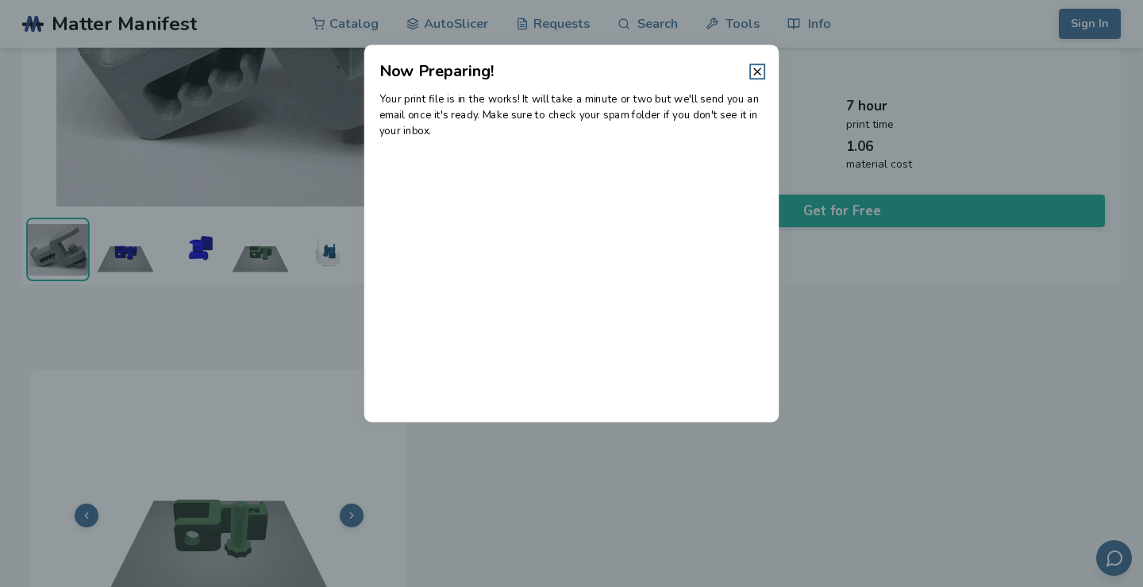
click at [746, 64] on header "Now Preparing!" at bounding box center [571, 63] width 415 height 38
click at [750, 72] on header "Now Preparing!" at bounding box center [571, 63] width 415 height 38
click at [754, 69] on icon at bounding box center [757, 71] width 13 height 13
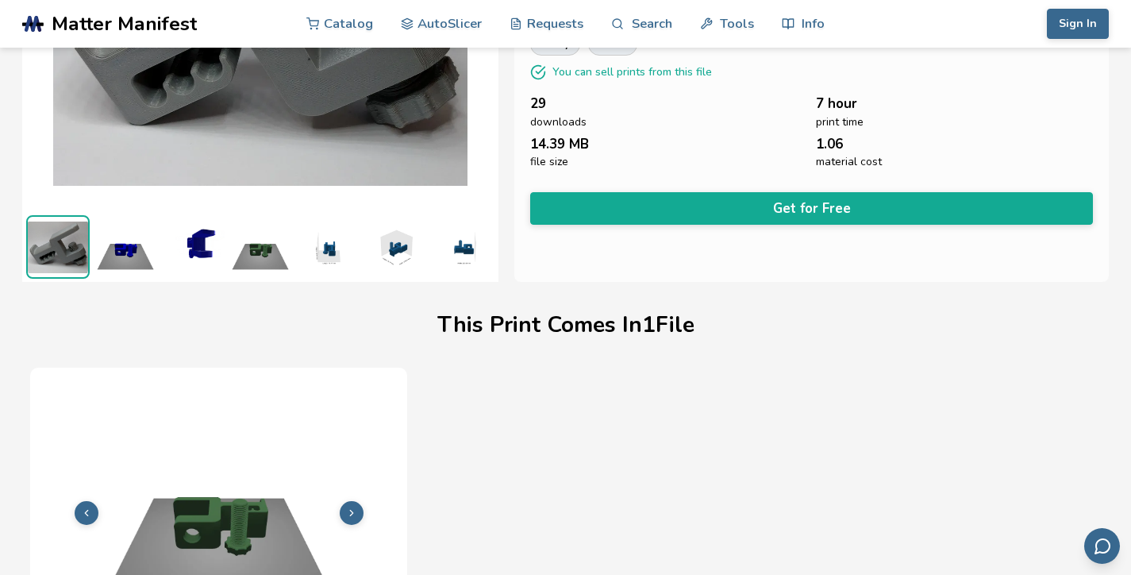
scroll to position [0, 0]
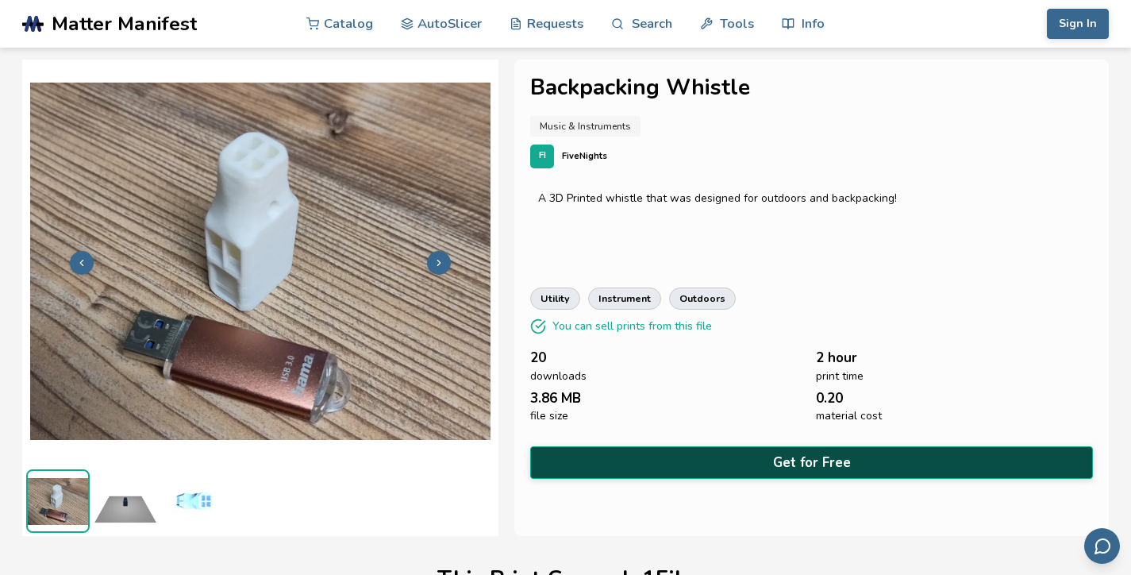
click at [734, 457] on button "Get for Free" at bounding box center [811, 462] width 563 height 33
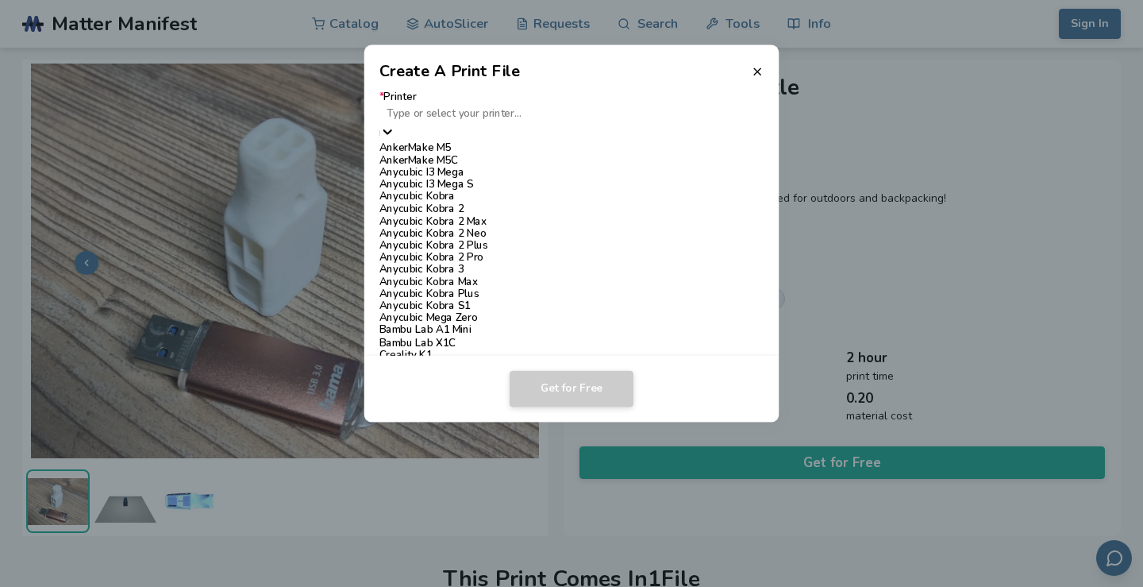
click at [680, 125] on div "Type or select your printer..." at bounding box center [572, 113] width 385 height 21
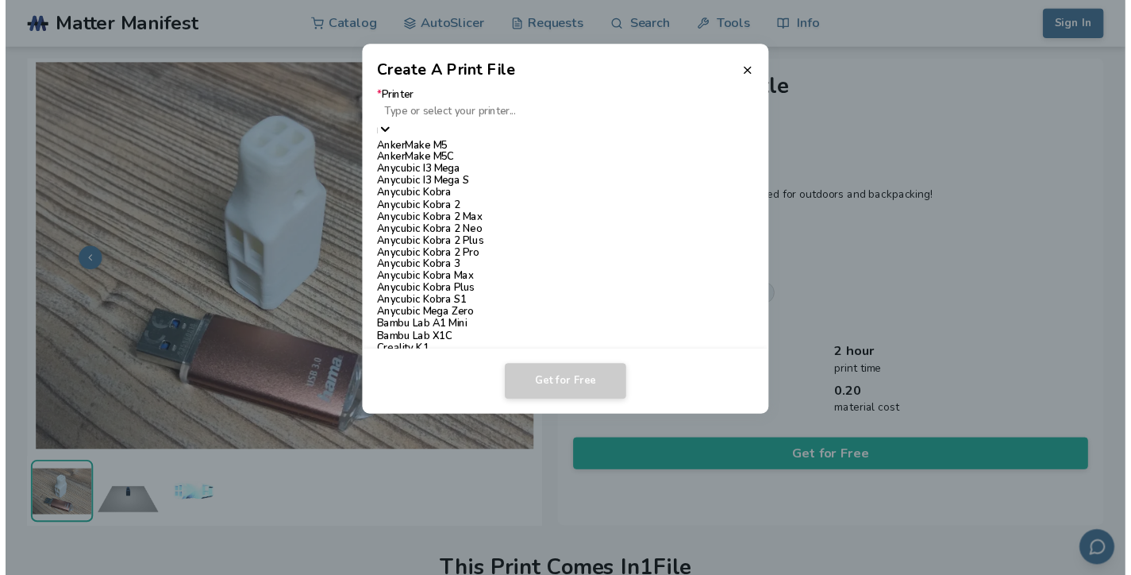
scroll to position [1016, 0]
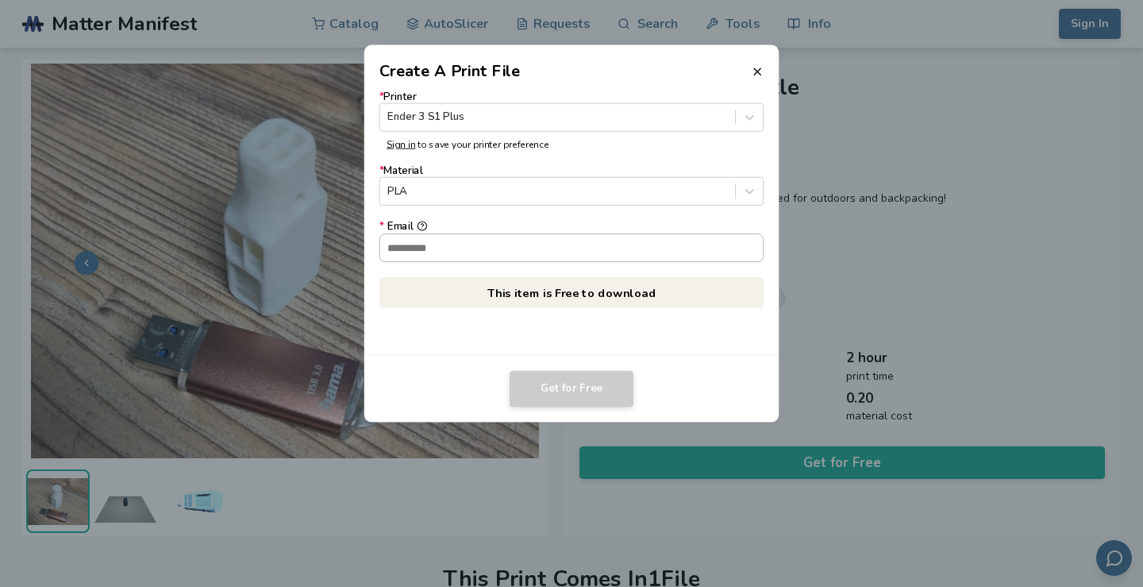
click at [460, 250] on input "* Email" at bounding box center [571, 246] width 383 height 27
type input "**********"
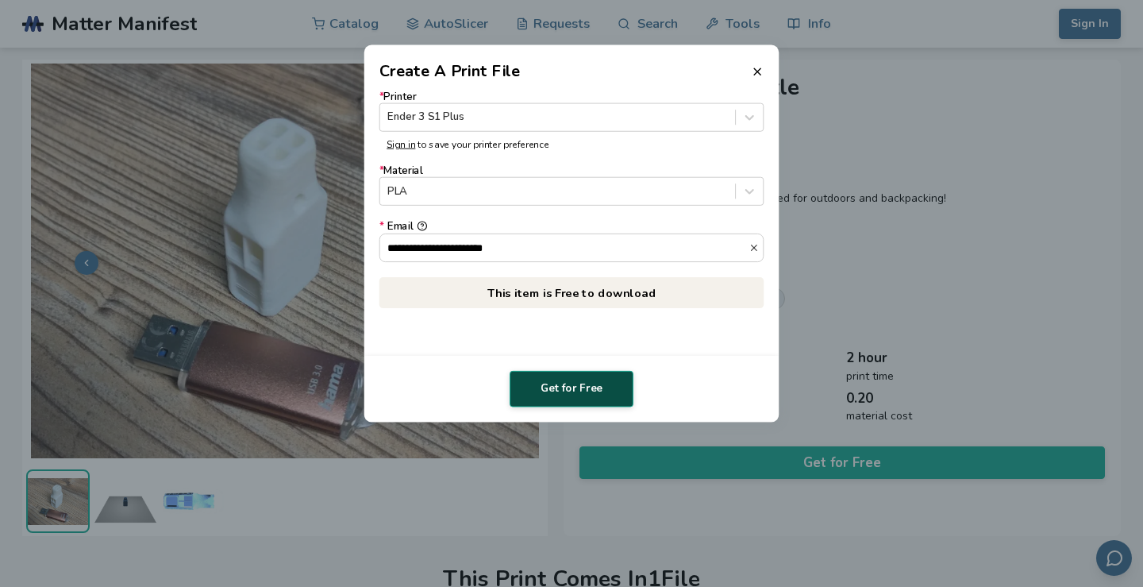
click at [543, 386] on button "Get for Free" at bounding box center [572, 389] width 124 height 37
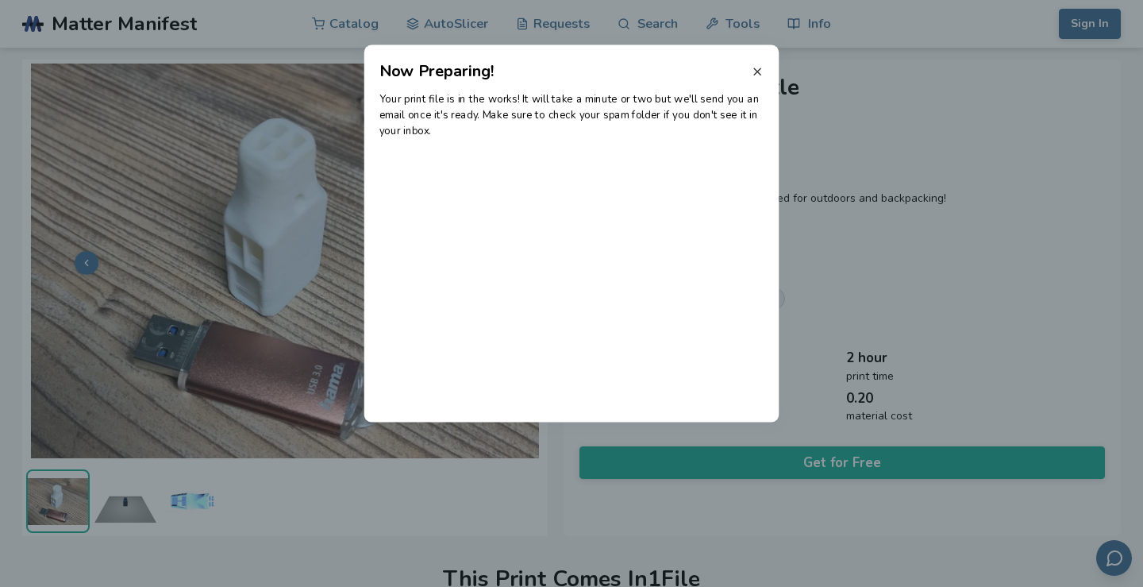
click at [753, 67] on icon at bounding box center [757, 71] width 13 height 13
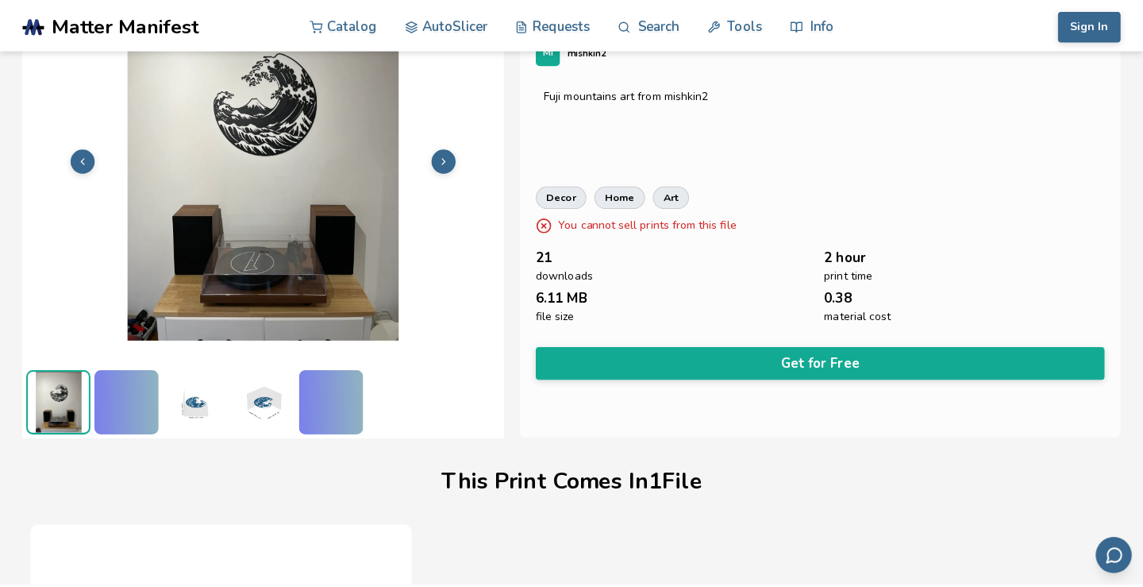
scroll to position [21, 0]
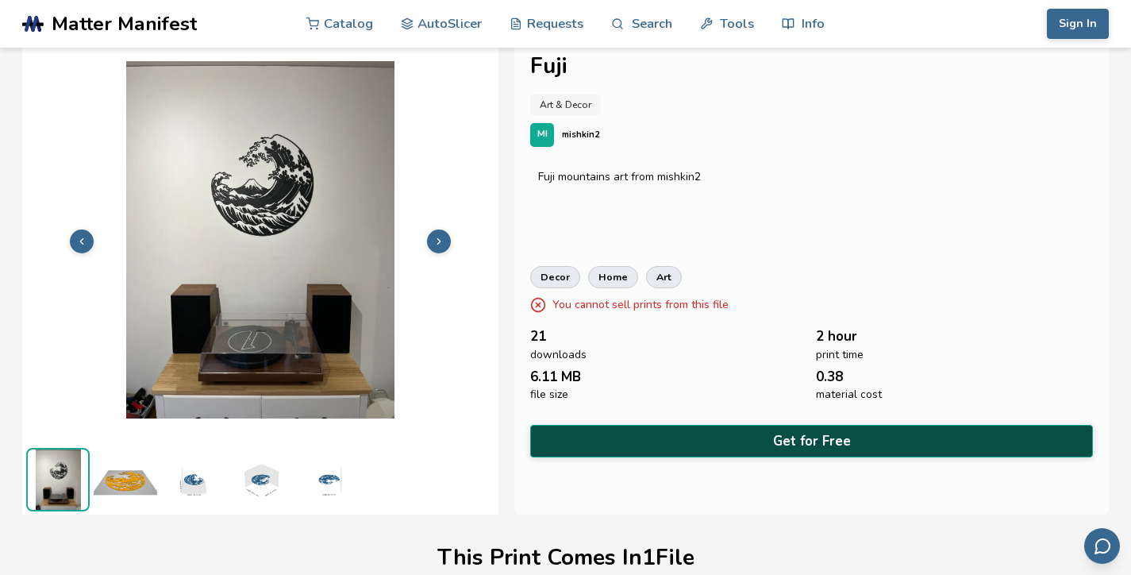
click at [697, 436] on button "Get for Free" at bounding box center [811, 441] width 563 height 33
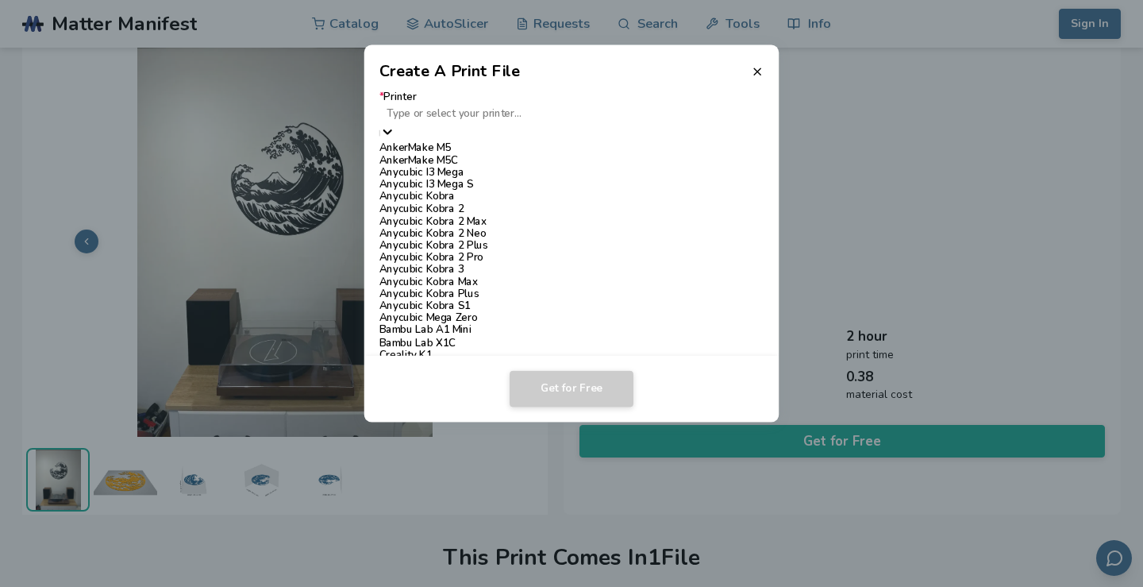
click at [686, 117] on div at bounding box center [572, 113] width 370 height 15
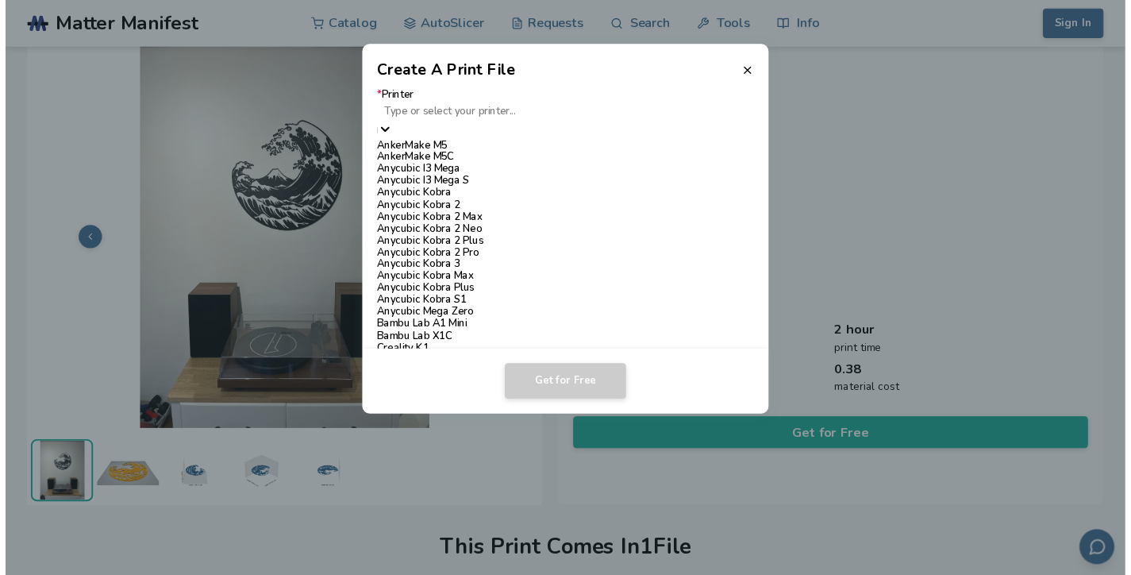
scroll to position [931, 0]
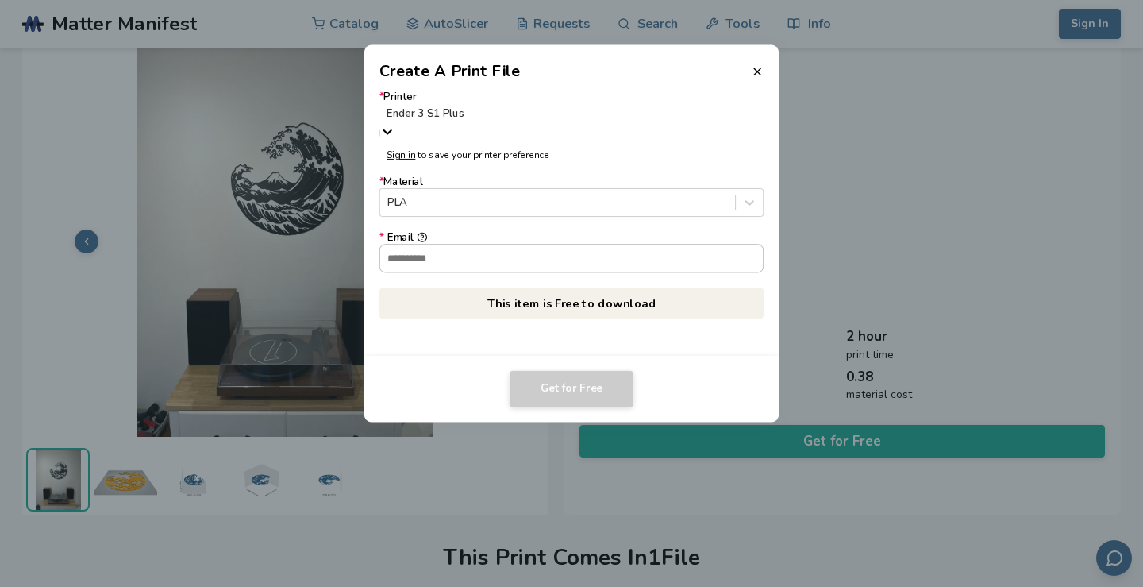
click at [469, 247] on input "* Email" at bounding box center [571, 258] width 383 height 27
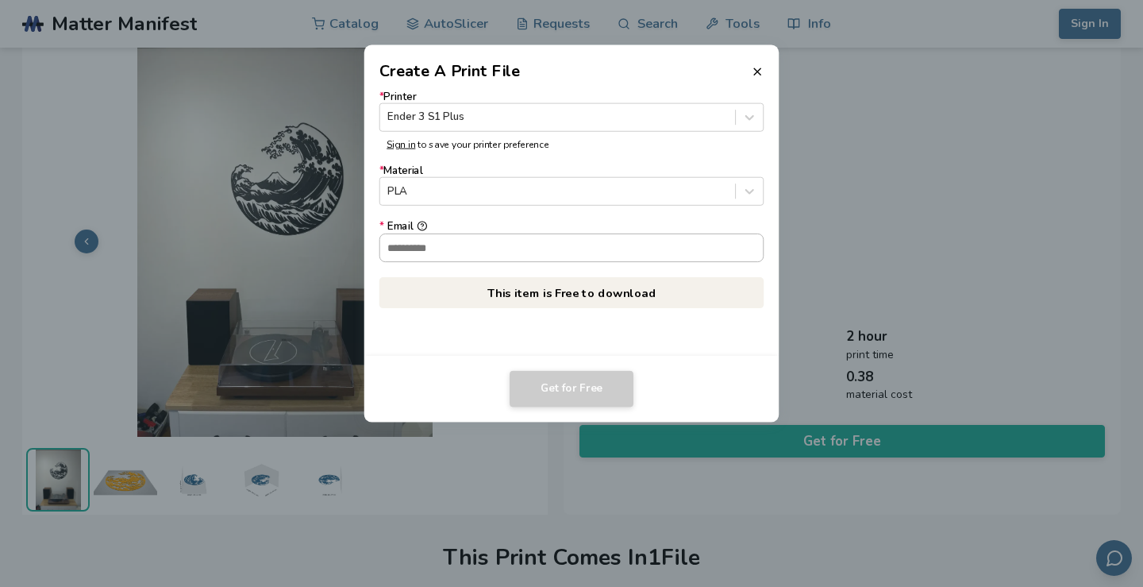
type input "**********"
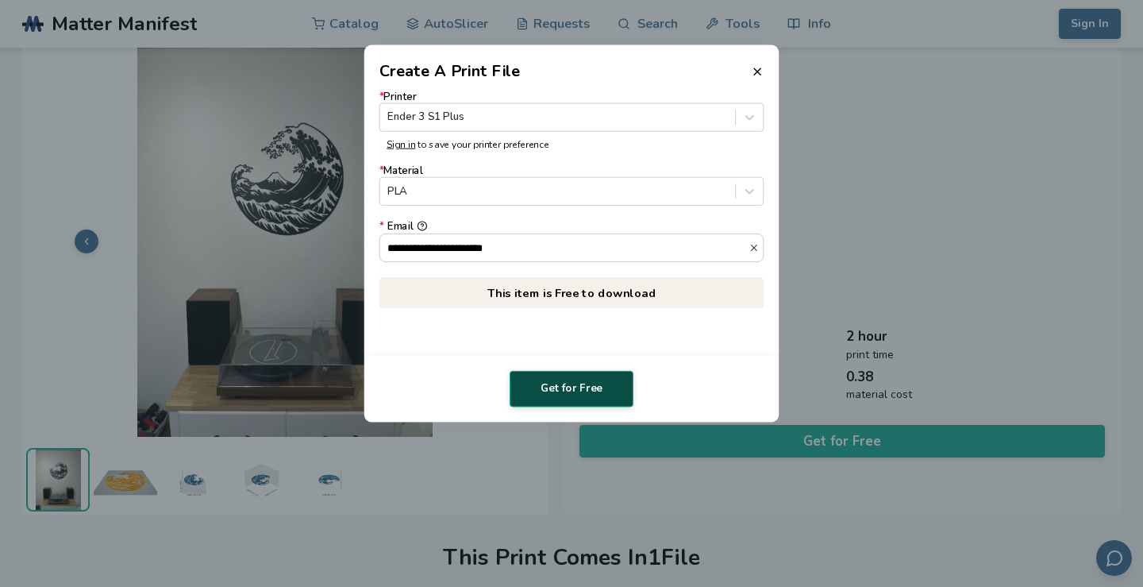
click at [566, 388] on button "Get for Free" at bounding box center [572, 389] width 124 height 37
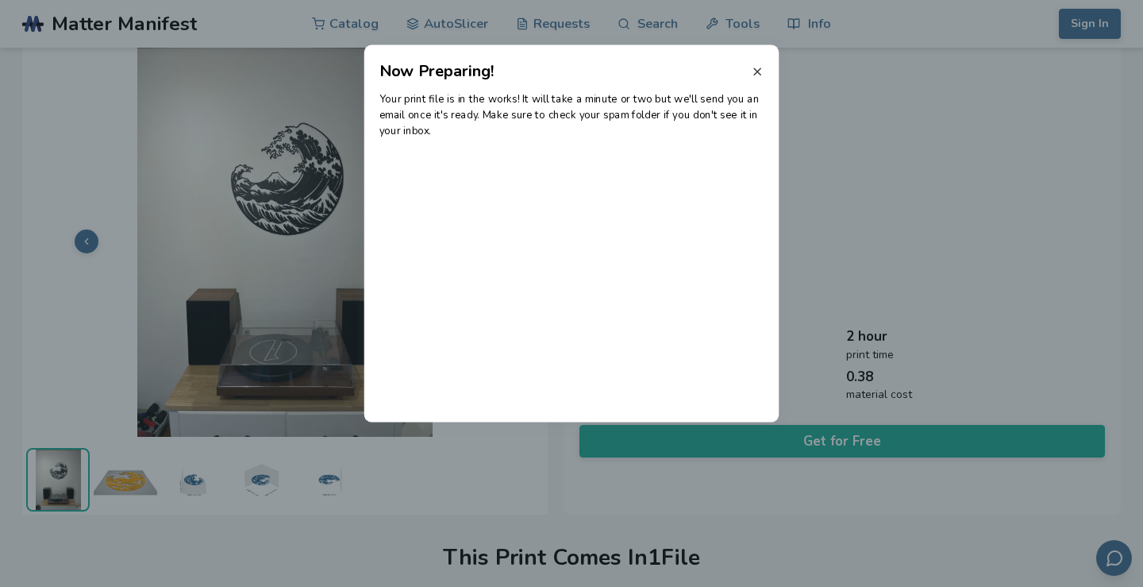
click at [757, 78] on icon at bounding box center [757, 71] width 13 height 13
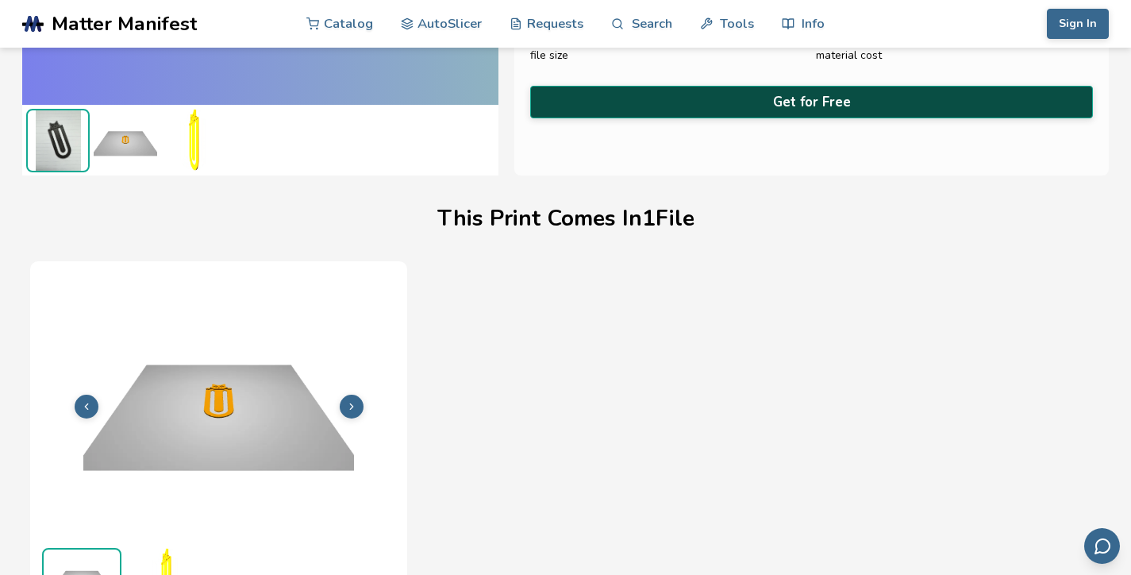
click at [714, 100] on button "Get for Free" at bounding box center [811, 102] width 563 height 33
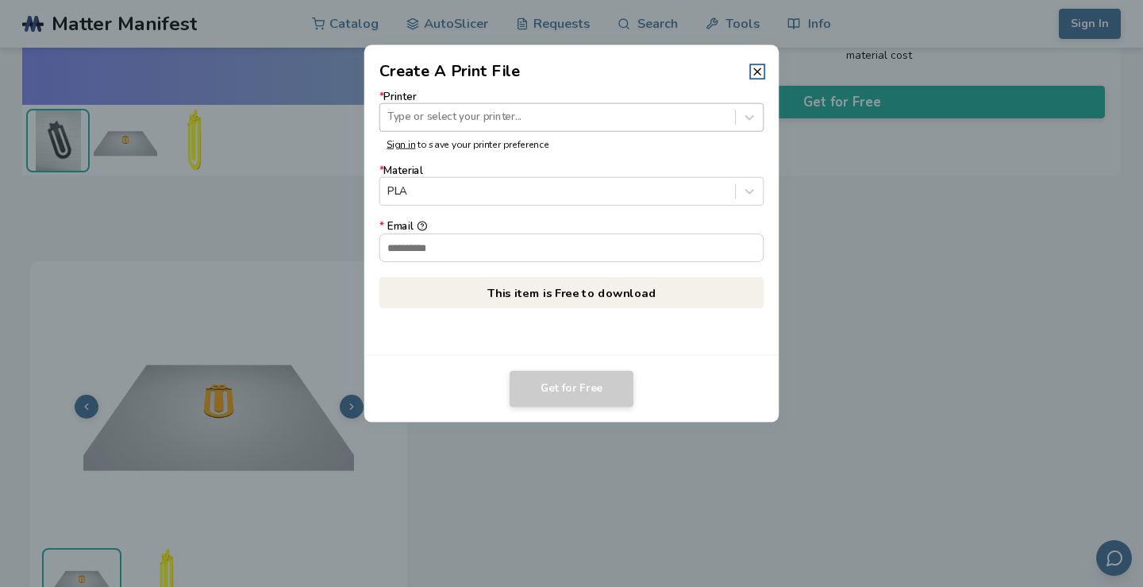
click at [582, 125] on div at bounding box center [557, 117] width 340 height 15
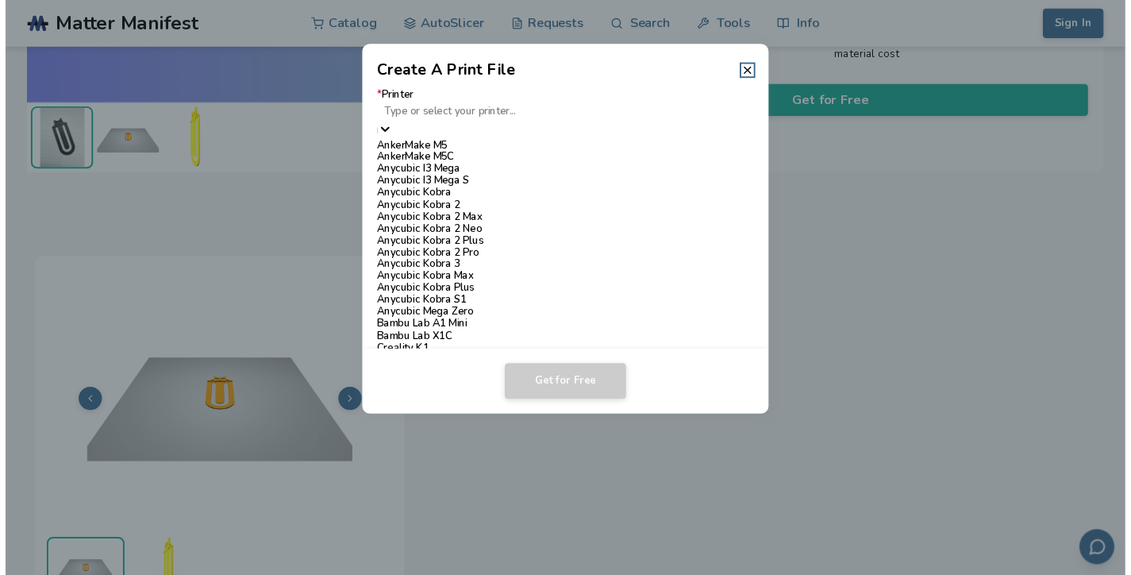
scroll to position [931, 0]
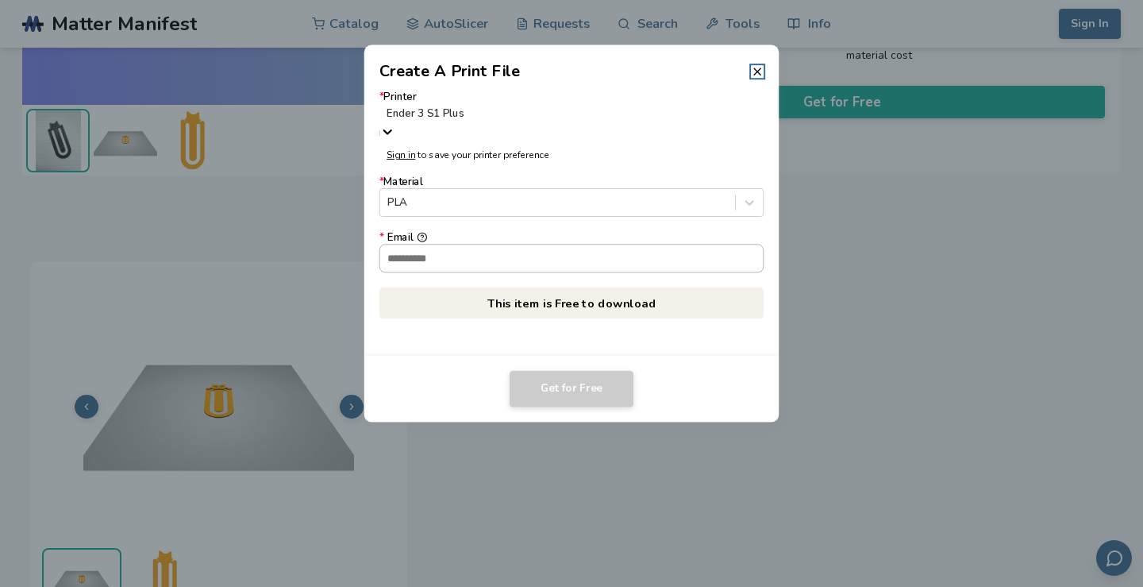
click at [472, 252] on input "* Email" at bounding box center [571, 258] width 383 height 27
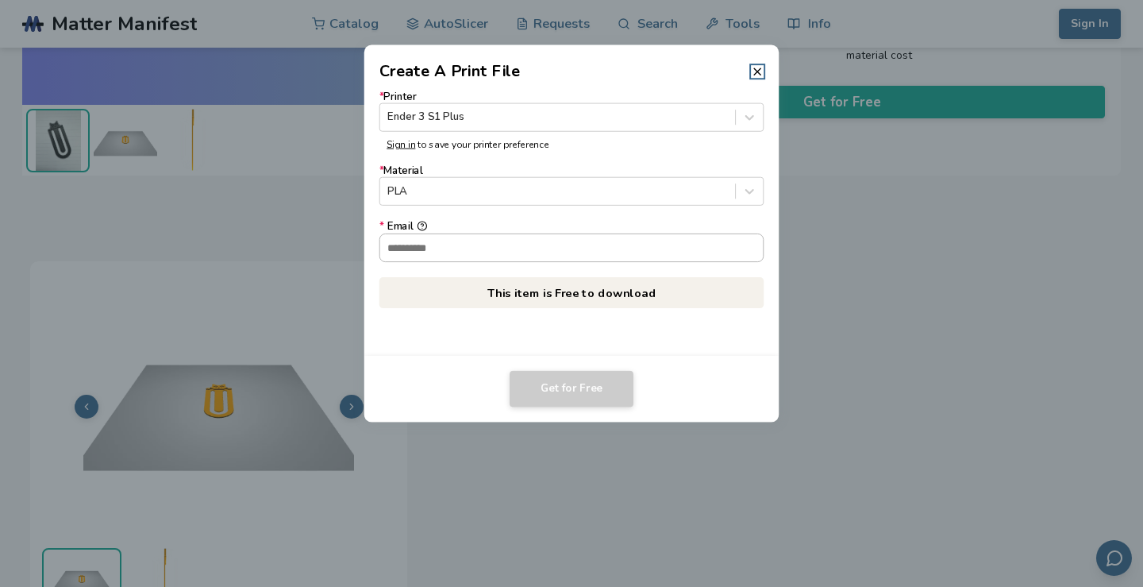
type input "**********"
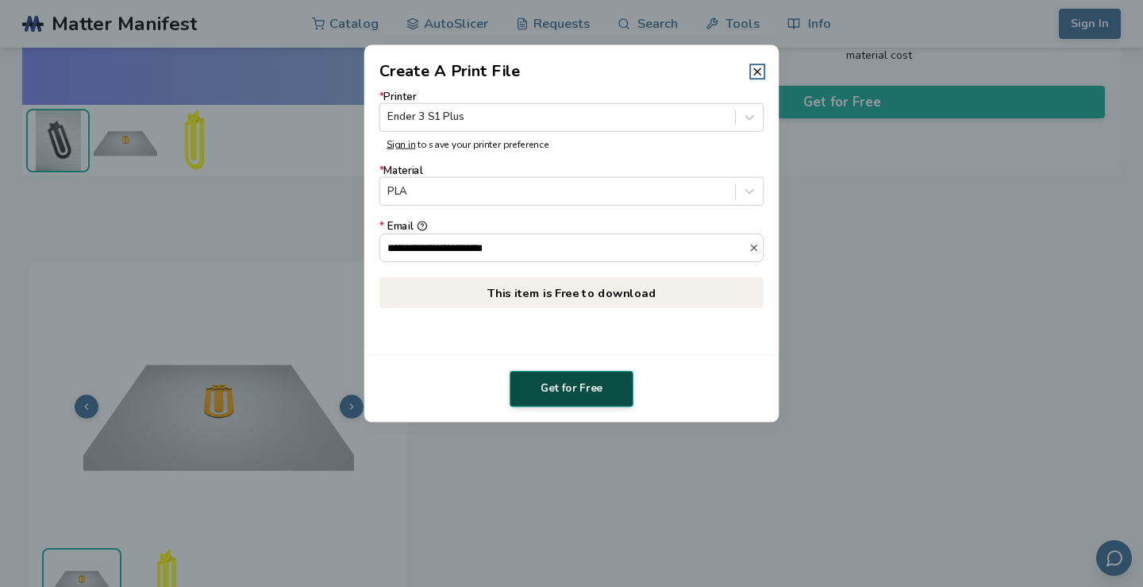
click at [557, 383] on button "Get for Free" at bounding box center [572, 389] width 124 height 37
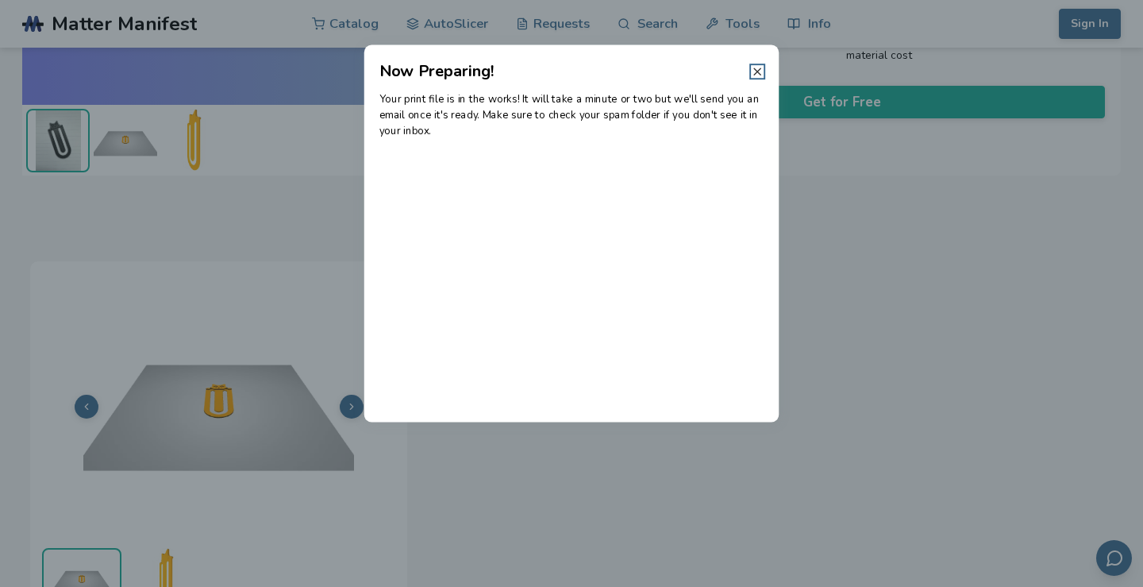
click at [753, 75] on icon at bounding box center [757, 71] width 13 height 13
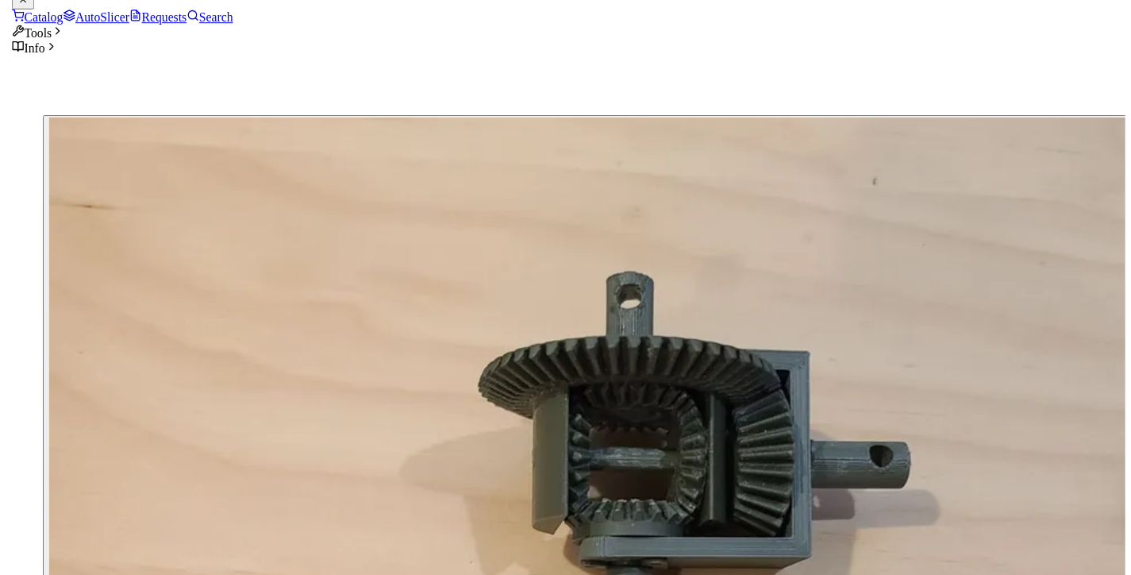
scroll to position [1016, 0]
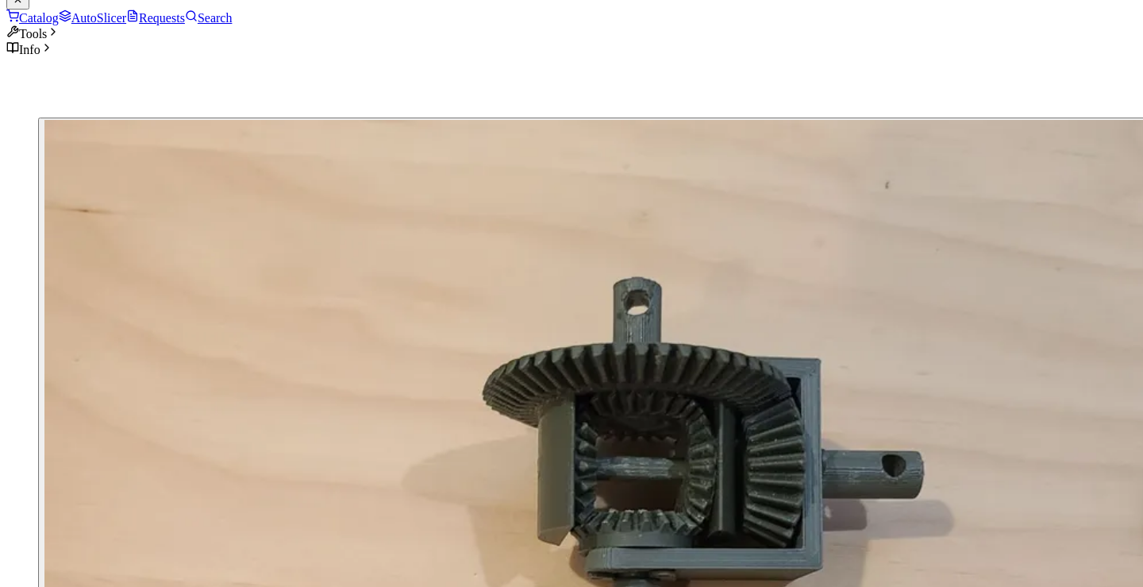
type input "**********"
